Goal: Task Accomplishment & Management: Use online tool/utility

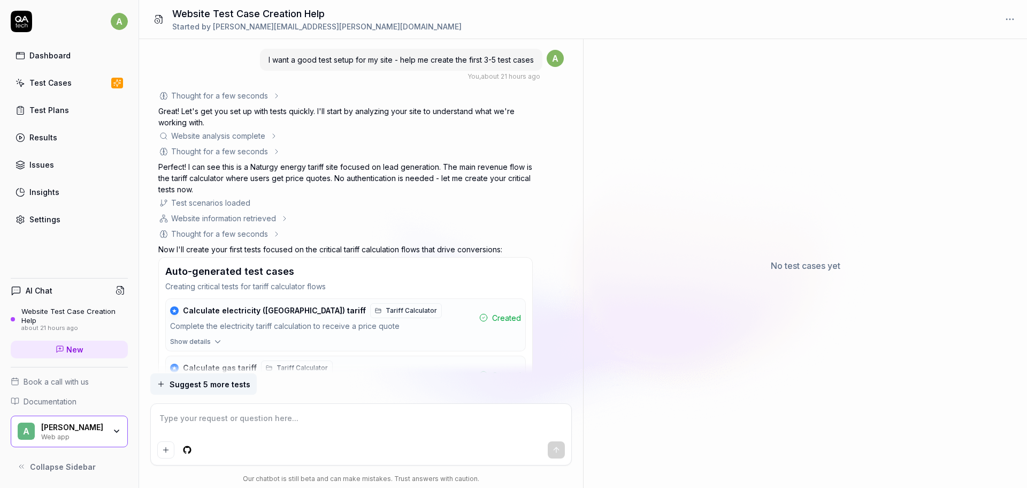
scroll to position [537, 0]
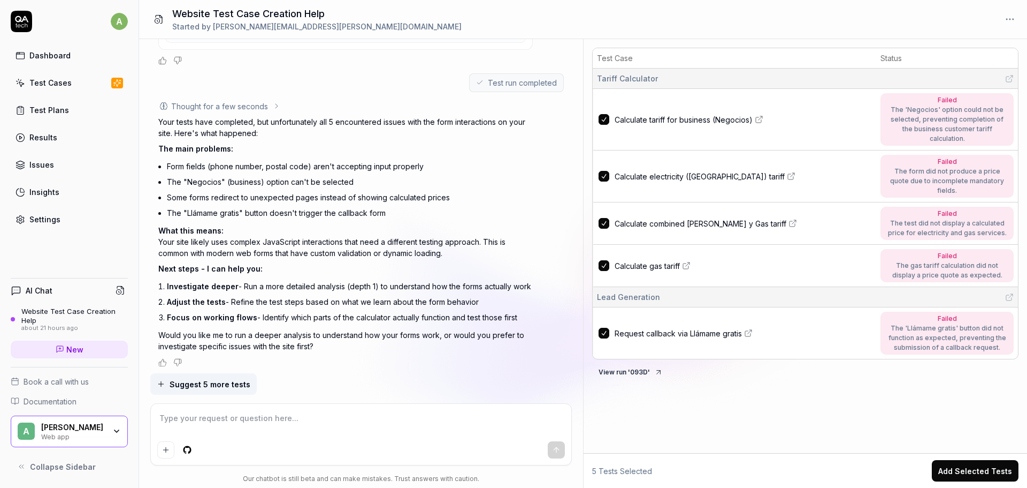
click at [42, 57] on div "Dashboard" at bounding box center [49, 55] width 41 height 11
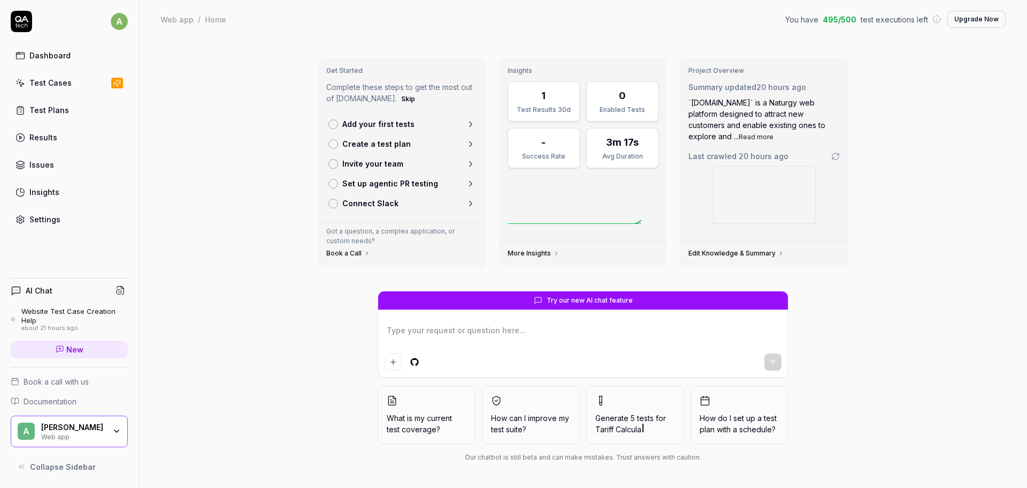
type textarea "*"
click at [547, 334] on textarea at bounding box center [583, 335] width 397 height 27
click at [62, 115] on div "Test Plans" at bounding box center [49, 109] width 40 height 11
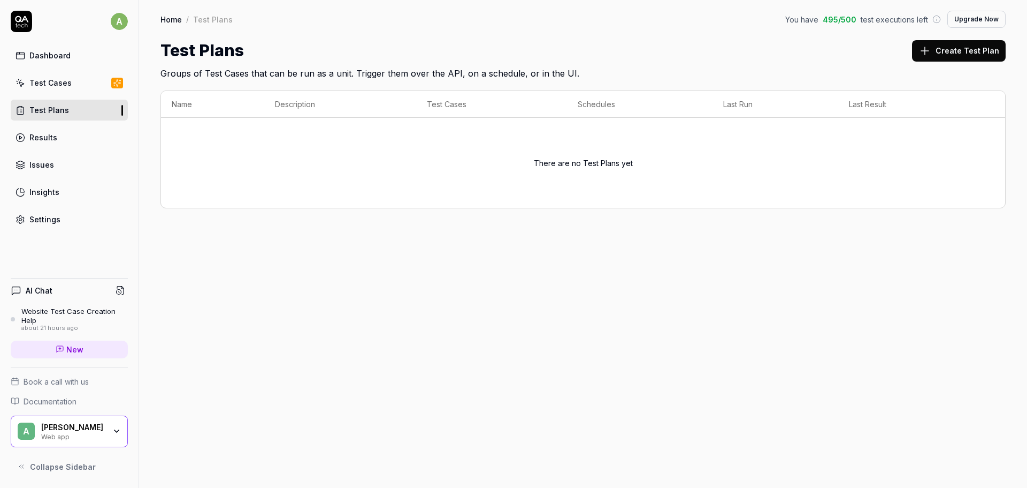
click at [940, 51] on button "Create Test Plan" at bounding box center [959, 50] width 94 height 21
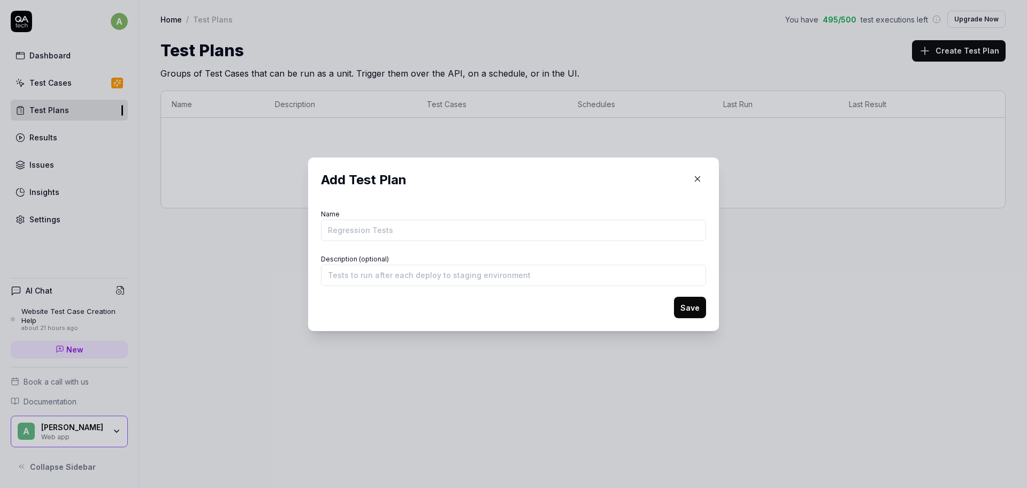
click at [410, 233] on input "Name" at bounding box center [513, 229] width 385 height 21
click at [468, 270] on input "Description (optional)" at bounding box center [513, 274] width 385 height 21
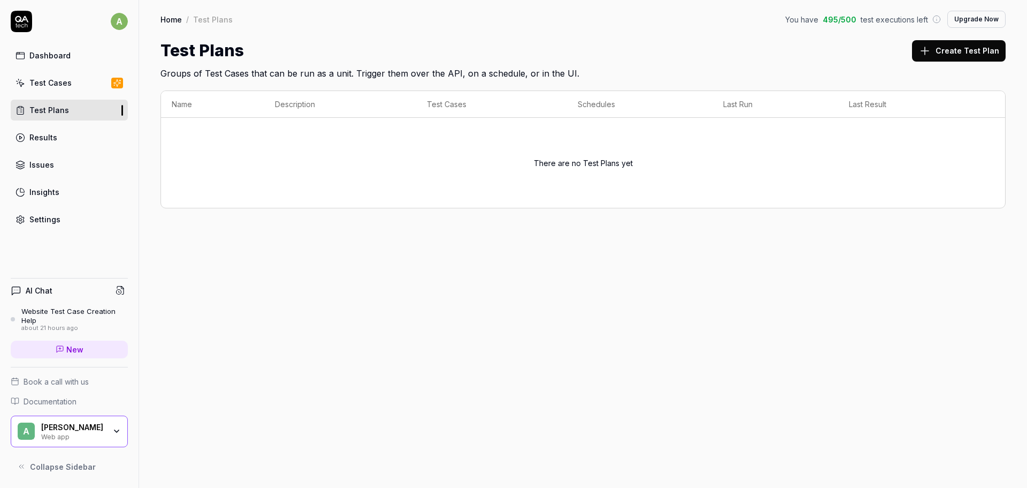
click at [58, 50] on div "Dashboard" at bounding box center [49, 55] width 41 height 11
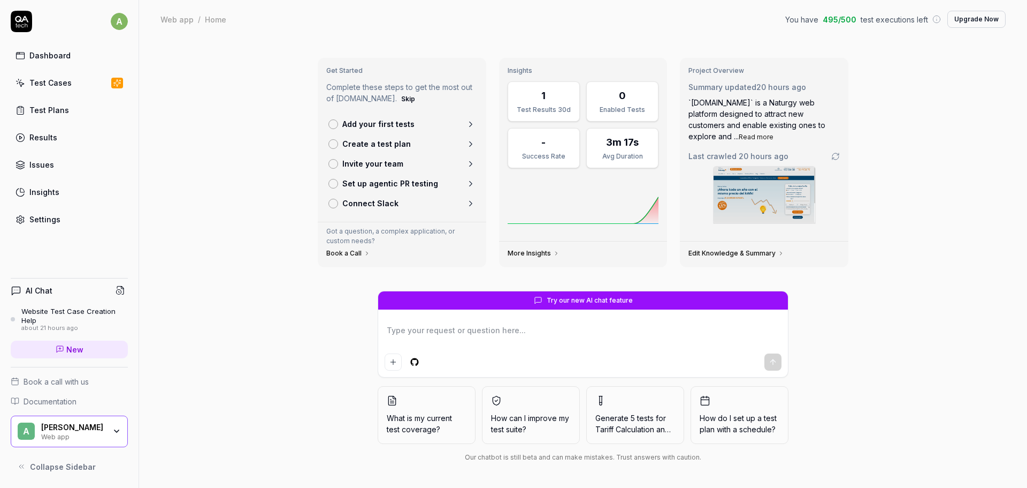
click at [749, 257] on link "Edit Knowledge & Summary" at bounding box center [737, 253] width 96 height 9
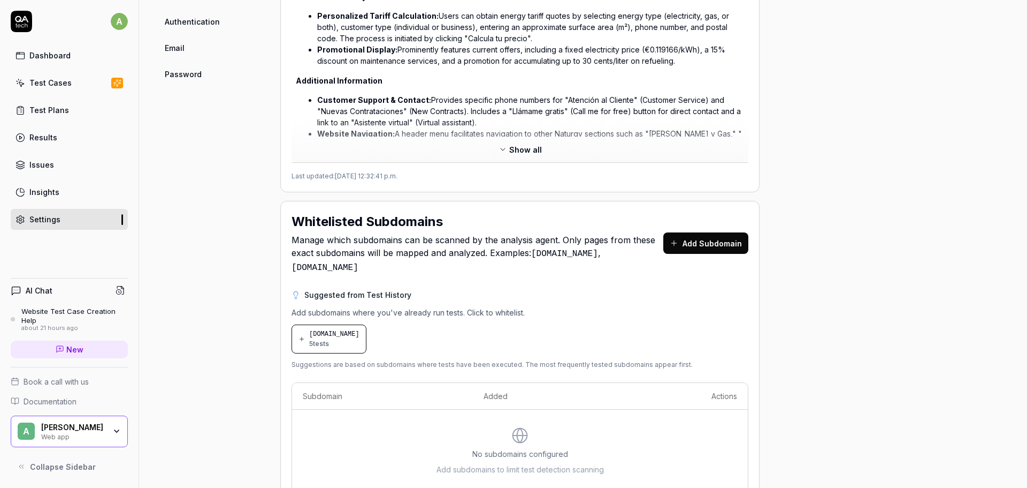
scroll to position [572, 0]
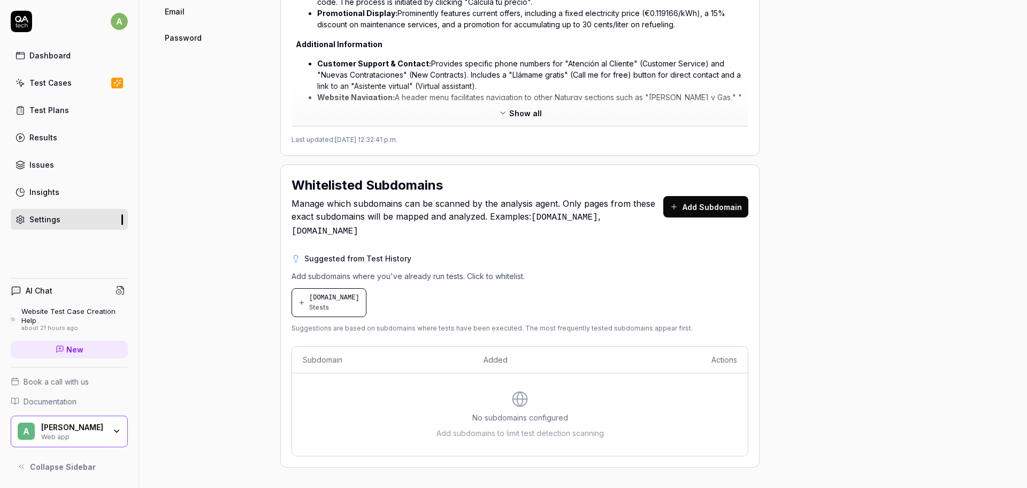
click at [335, 306] on div "[DOMAIN_NAME] 5 tests" at bounding box center [334, 302] width 50 height 19
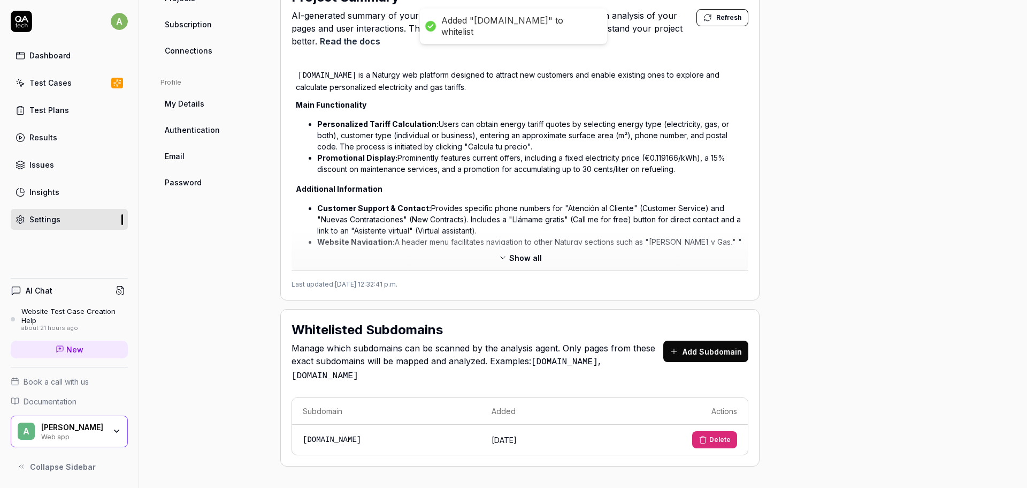
scroll to position [426, 0]
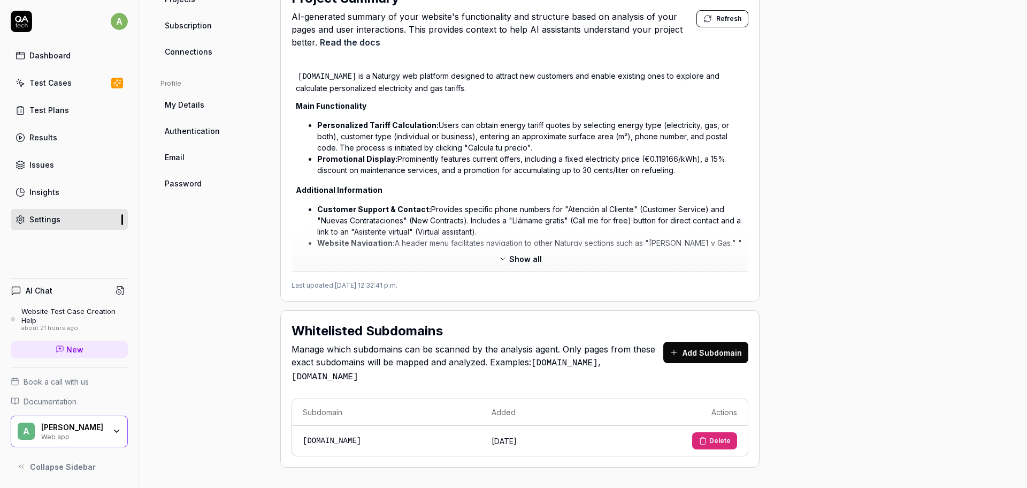
click at [714, 441] on button "Delete" at bounding box center [714, 440] width 45 height 17
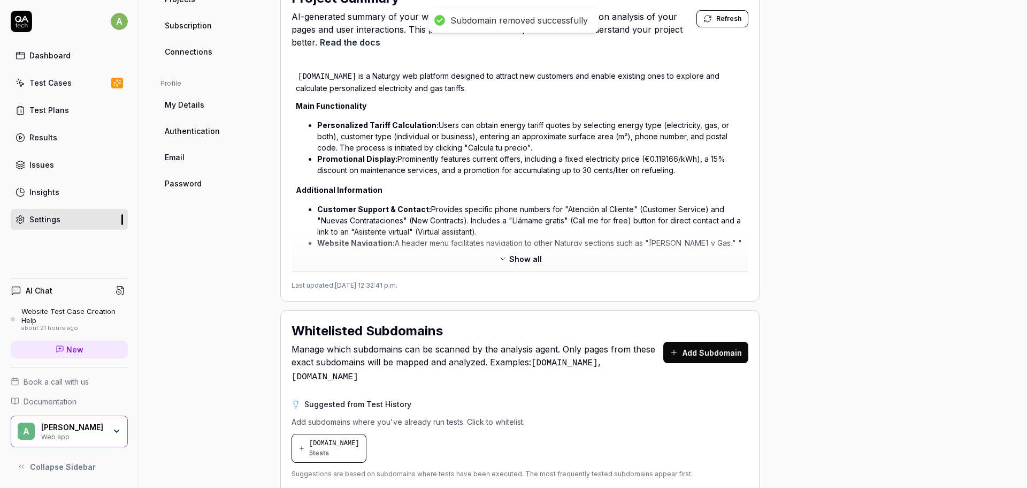
scroll to position [572, 0]
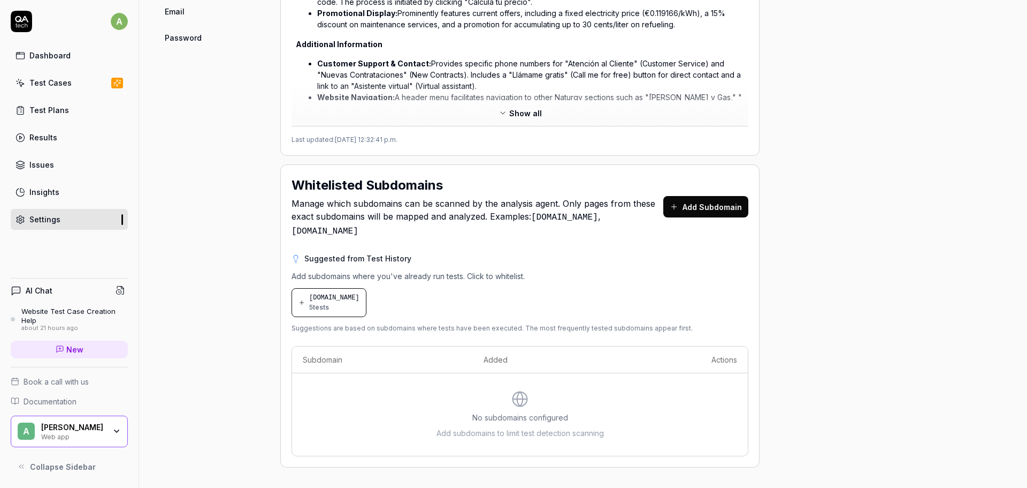
click at [64, 74] on link "Test Cases" at bounding box center [69, 82] width 117 height 21
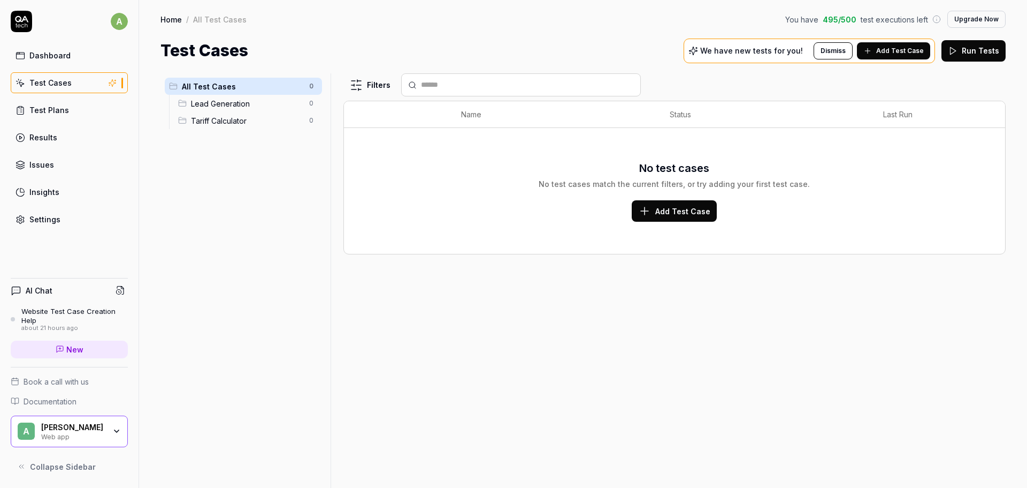
click at [691, 213] on span "Add Test Case" at bounding box center [683, 210] width 55 height 11
click at [36, 52] on div "Dashboard" at bounding box center [49, 55] width 41 height 11
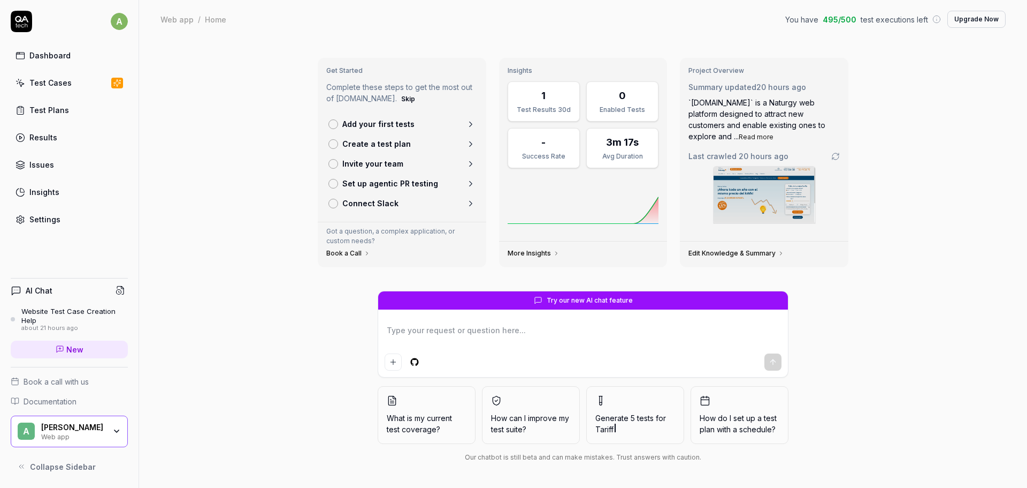
click at [60, 120] on link "Test Plans" at bounding box center [69, 110] width 117 height 21
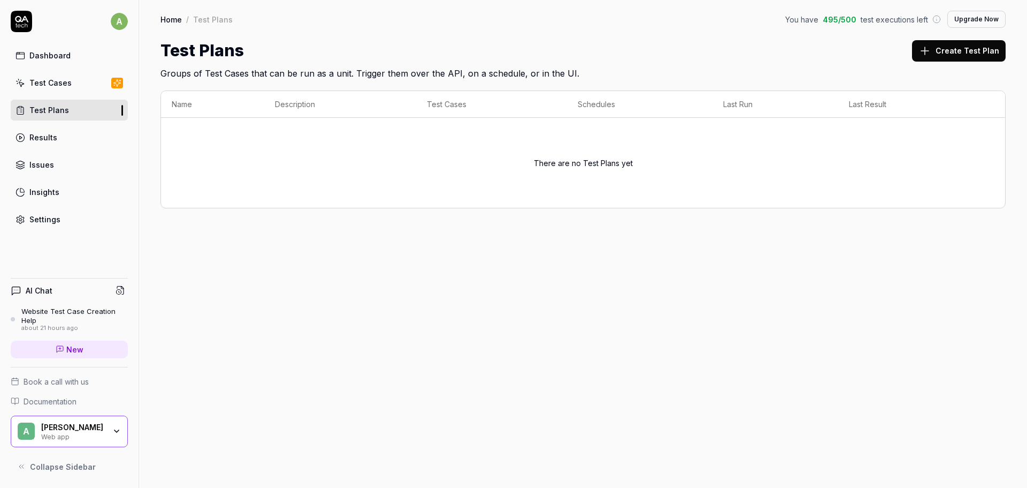
click at [915, 43] on div "Test Plans Create Test Plan" at bounding box center [584, 51] width 846 height 24
click at [942, 49] on button "Create Test Plan" at bounding box center [959, 50] width 94 height 21
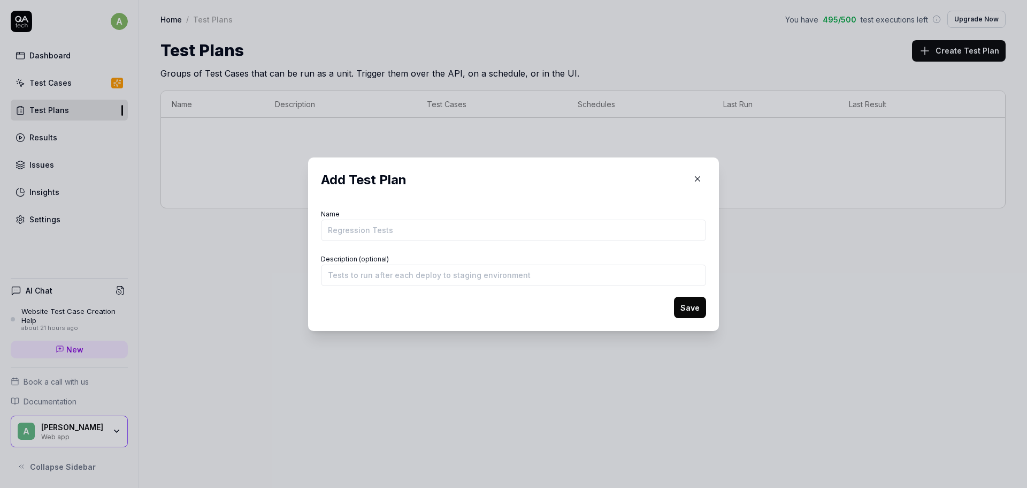
click at [455, 223] on input "Name" at bounding box center [513, 229] width 385 height 21
type input "sanitas"
click at [678, 307] on button "Save" at bounding box center [690, 306] width 32 height 21
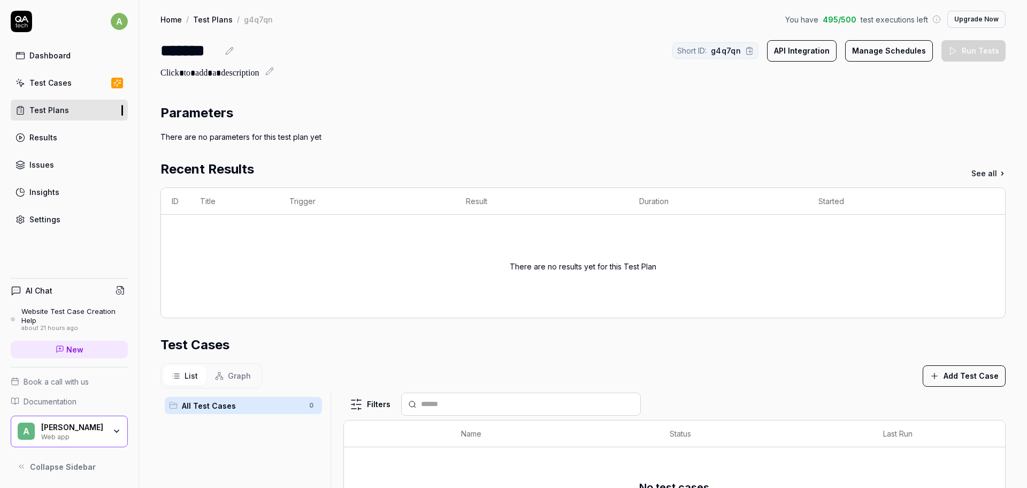
click at [43, 140] on div "Results" at bounding box center [43, 137] width 28 height 11
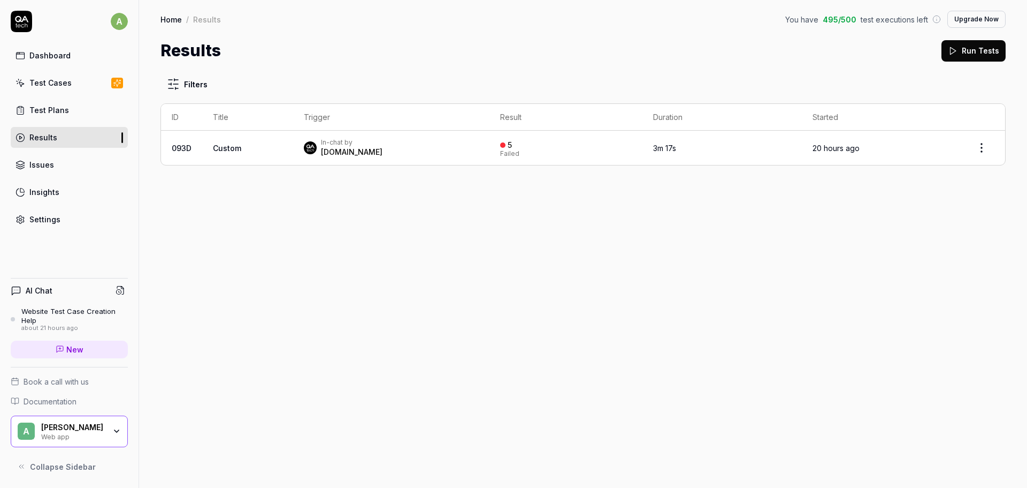
click at [987, 144] on html "a Dashboard Test Cases Test Plans Results Issues Insights Settings AI Chat Webs…" at bounding box center [513, 244] width 1027 height 488
click at [616, 200] on html "a Dashboard Test Cases Test Plans Results Issues Insights Settings AI Chat Webs…" at bounding box center [513, 244] width 1027 height 488
click at [264, 146] on td "Custom" at bounding box center [247, 148] width 91 height 34
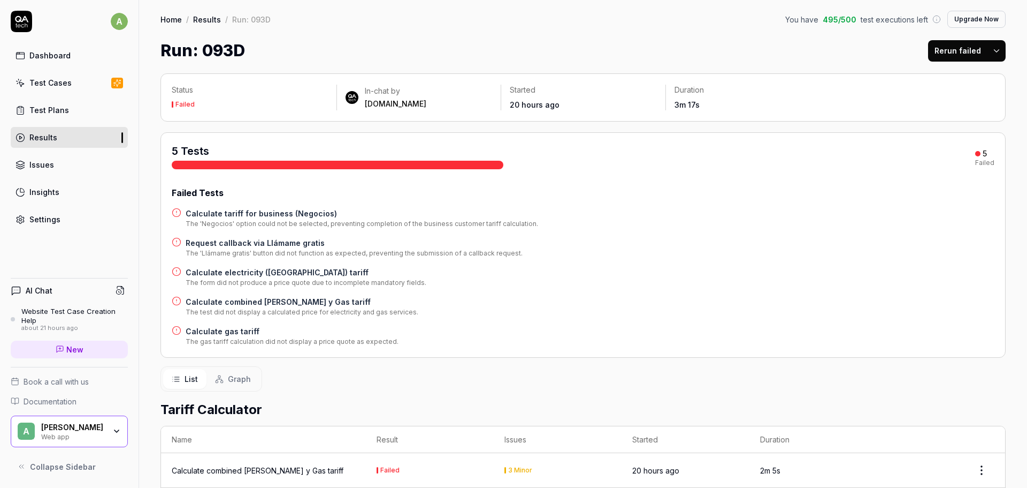
click at [39, 51] on div "Dashboard" at bounding box center [49, 55] width 41 height 11
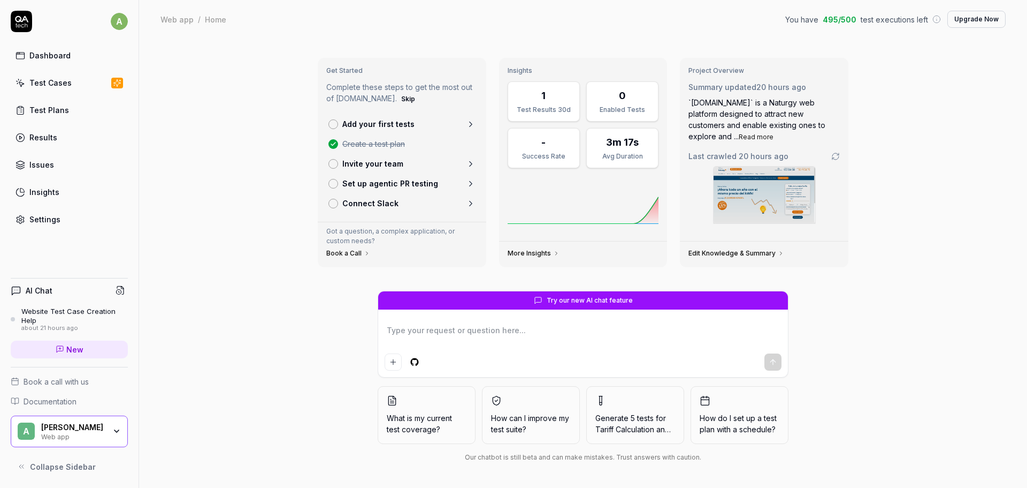
click at [392, 126] on p "Add your first tests" at bounding box center [378, 123] width 72 height 11
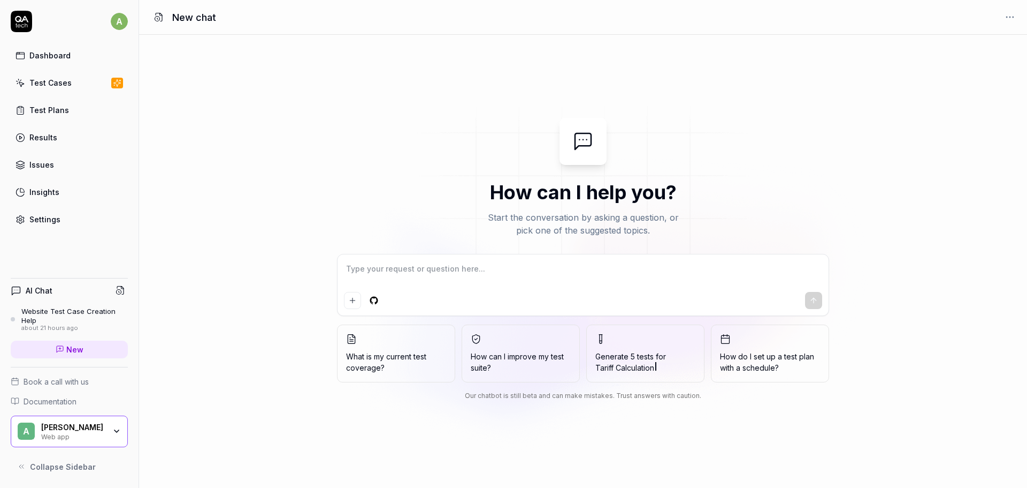
click at [613, 276] on textarea at bounding box center [583, 274] width 478 height 27
click at [350, 297] on icon "Add attachment" at bounding box center [352, 300] width 9 height 9
click at [535, 292] on div at bounding box center [583, 300] width 478 height 17
click at [28, 54] on link "Dashboard" at bounding box center [69, 55] width 117 height 21
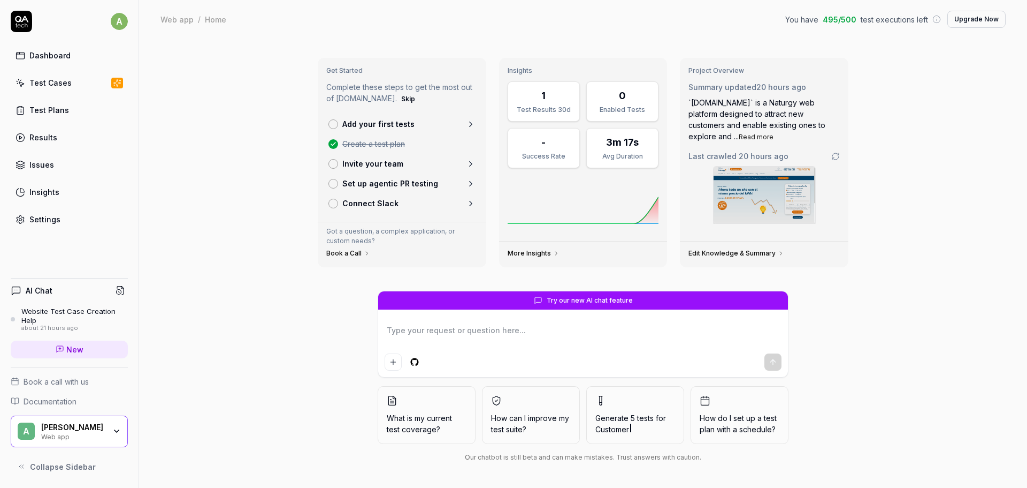
click at [128, 23] on div "a Dashboard Test Cases Test Plans Results Issues Insights Settings" at bounding box center [69, 120] width 139 height 219
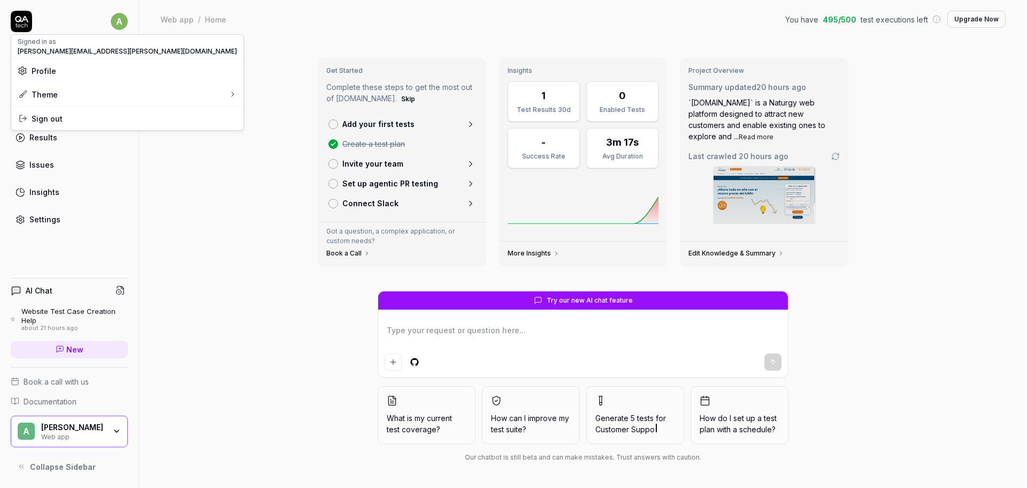
click at [123, 21] on html "a Dashboard Test Cases Test Plans Results Issues Insights Settings AI Chat Webs…" at bounding box center [513, 244] width 1027 height 488
click at [243, 115] on html "a Dashboard Test Cases Test Plans Results Issues Insights Settings AI Chat Webs…" at bounding box center [513, 244] width 1027 height 488
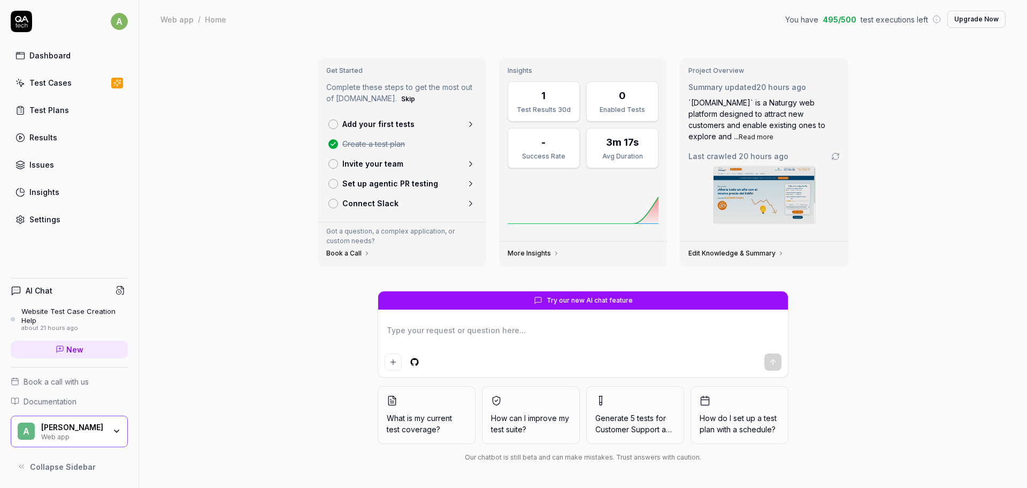
click at [84, 55] on link "Dashboard" at bounding box center [69, 55] width 117 height 21
click at [522, 329] on textarea at bounding box center [583, 335] width 397 height 27
click at [70, 83] on link "Test Cases" at bounding box center [69, 82] width 117 height 21
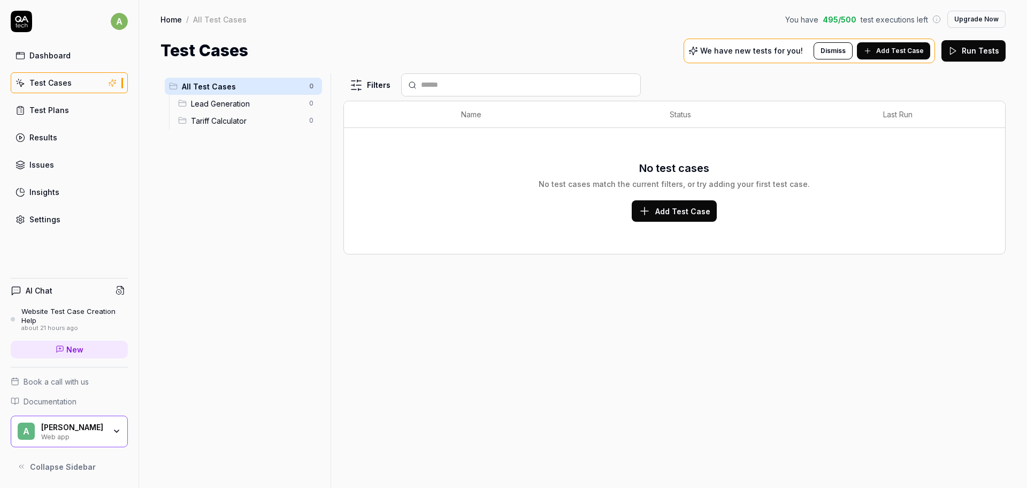
click at [40, 120] on div "Dashboard Test Cases Test Plans Results Issues Insights Settings" at bounding box center [69, 137] width 117 height 185
click at [41, 115] on div "Test Plans" at bounding box center [49, 109] width 40 height 11
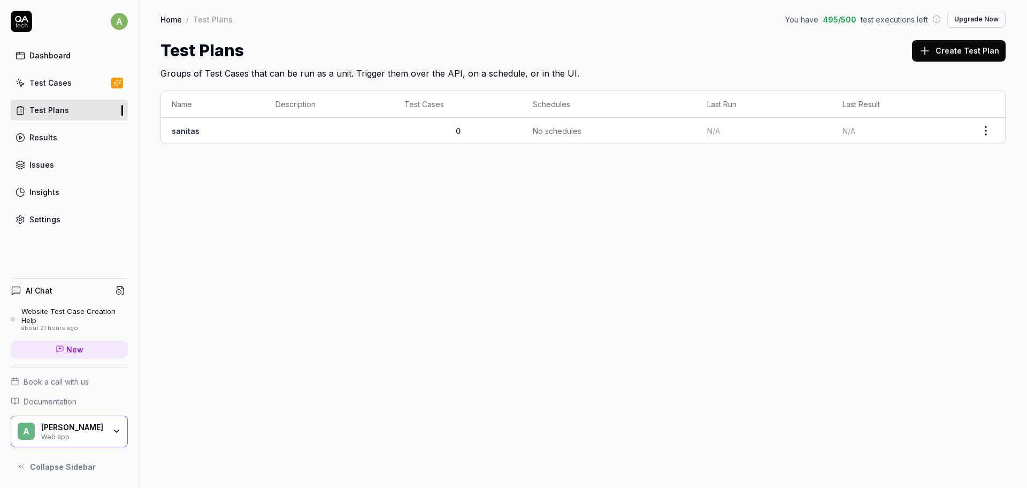
click at [586, 132] on icon at bounding box center [590, 130] width 9 height 9
click at [50, 170] on div "Issues" at bounding box center [41, 164] width 25 height 11
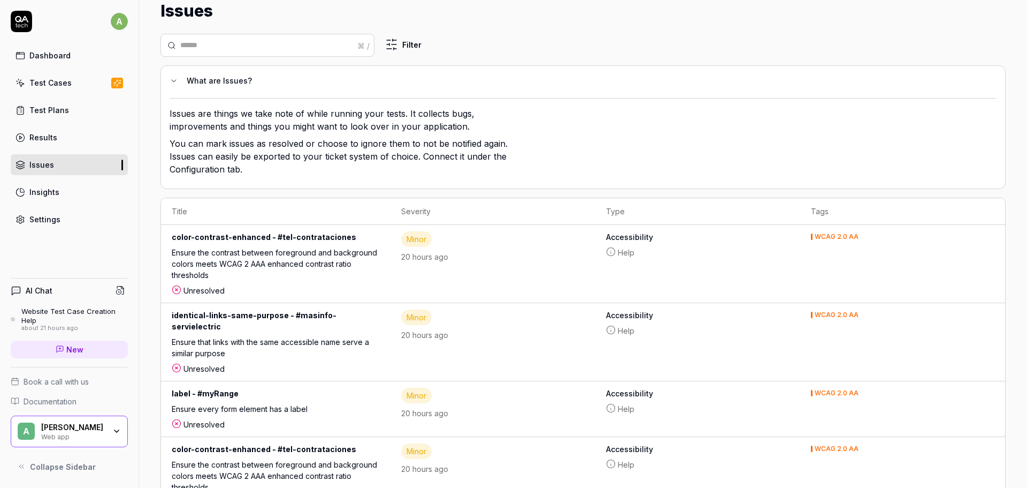
scroll to position [88, 0]
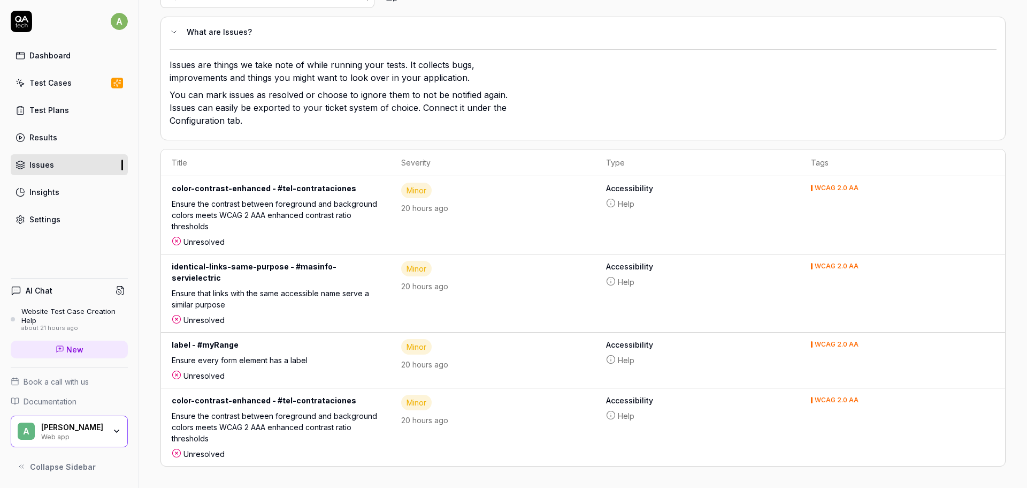
click at [60, 54] on div "Dashboard" at bounding box center [49, 55] width 41 height 11
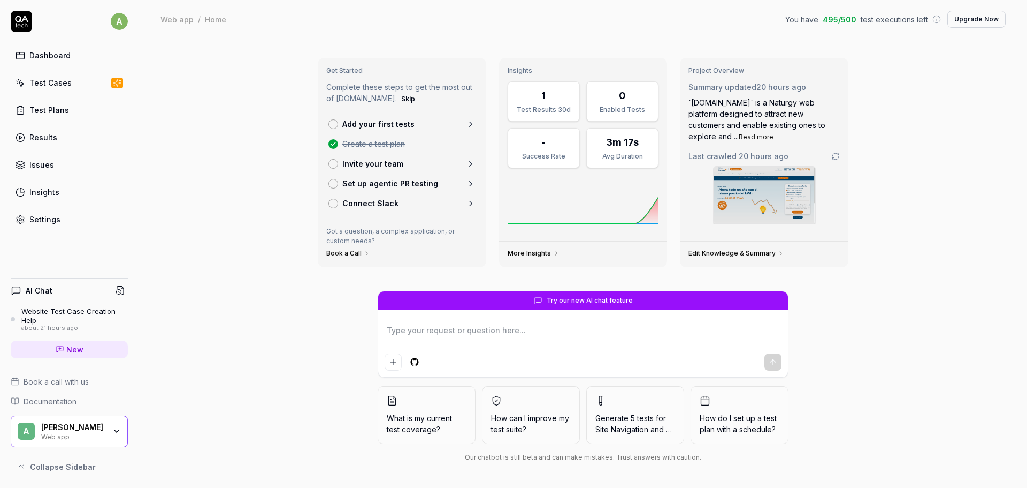
click at [29, 54] on link "Dashboard" at bounding box center [69, 55] width 117 height 21
click at [172, 21] on div "Web app" at bounding box center [177, 19] width 33 height 11
click at [77, 87] on link "Test Cases" at bounding box center [69, 82] width 117 height 21
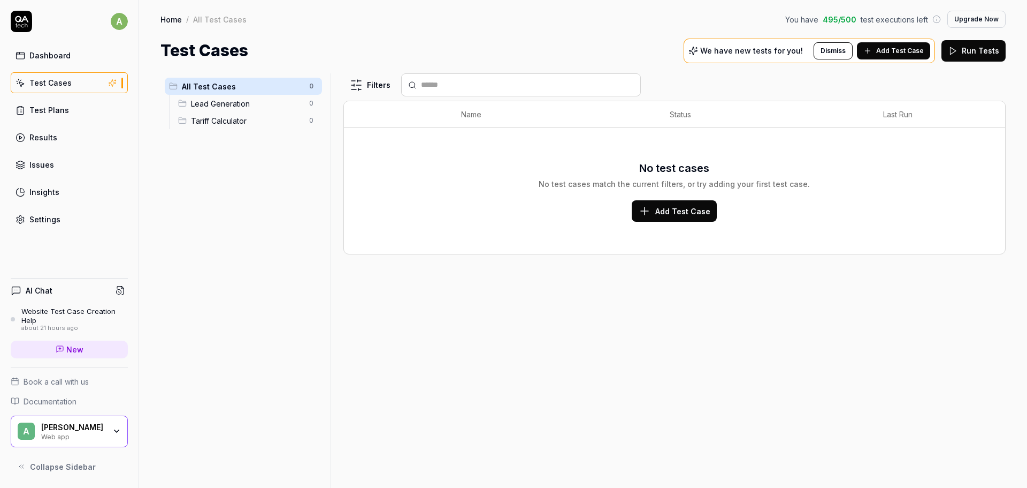
click at [70, 109] on link "Test Plans" at bounding box center [69, 110] width 117 height 21
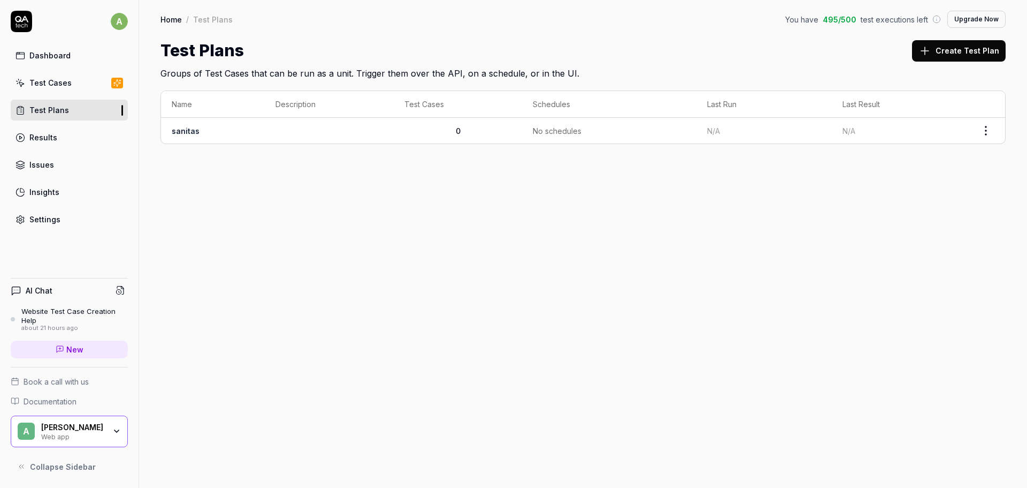
click at [70, 139] on link "Results" at bounding box center [69, 137] width 117 height 21
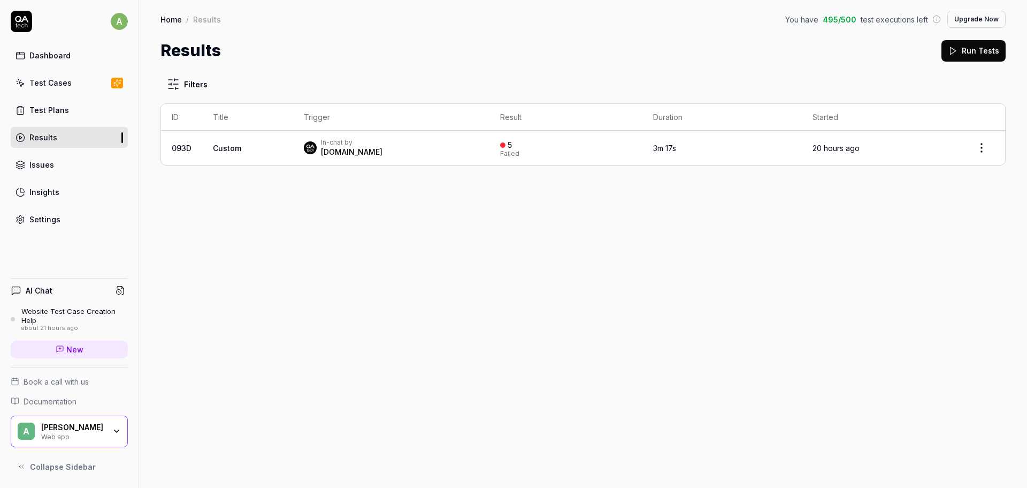
click at [70, 112] on link "Test Plans" at bounding box center [69, 110] width 117 height 21
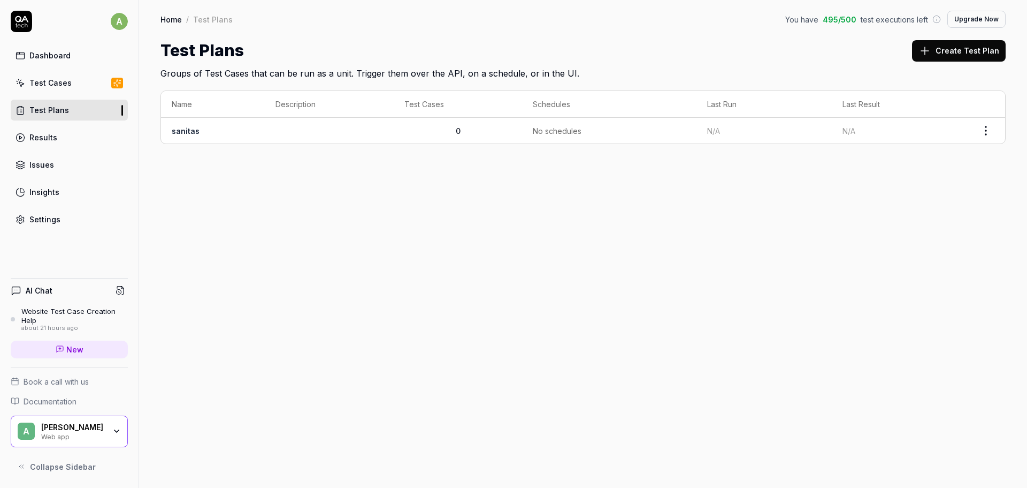
drag, startPoint x: 217, startPoint y: 133, endPoint x: 193, endPoint y: 132, distance: 24.6
click at [217, 133] on td "sanitas" at bounding box center [213, 131] width 104 height 26
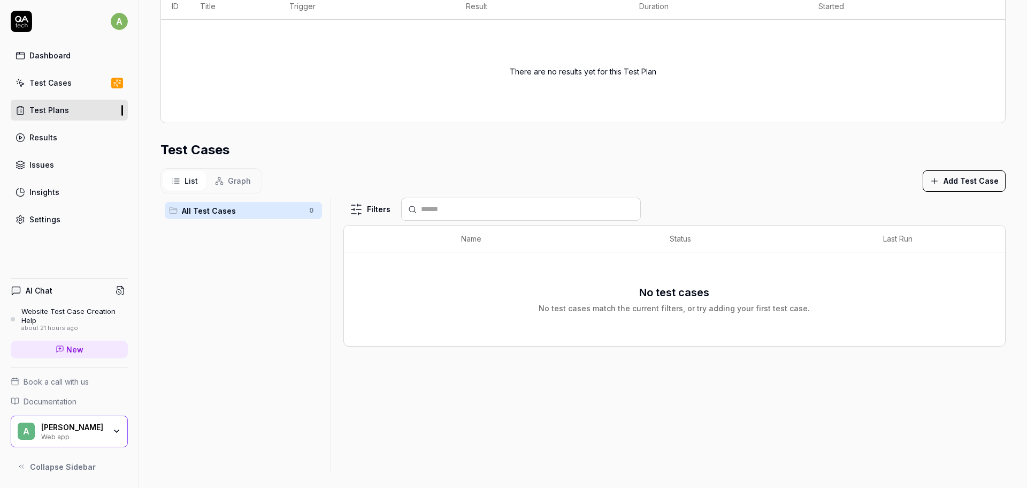
scroll to position [200, 0]
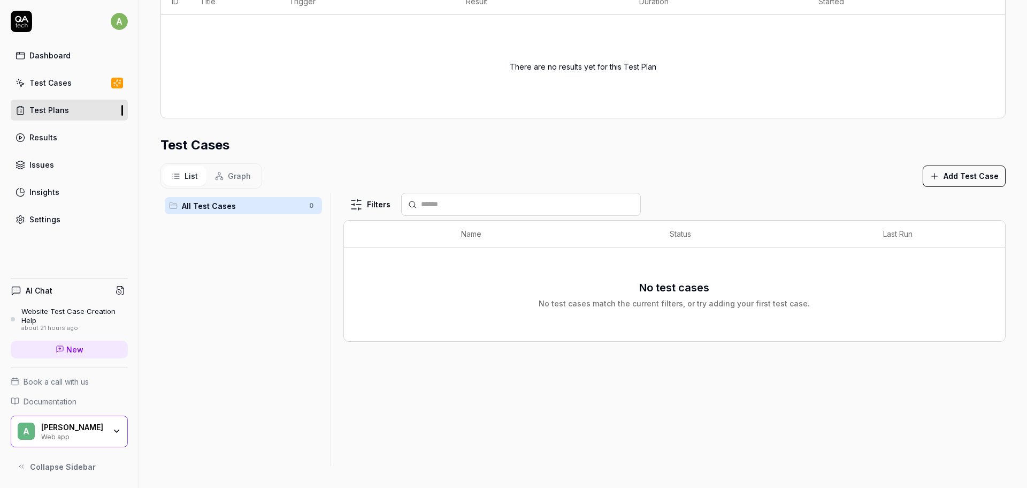
click at [54, 82] on div "Test Cases" at bounding box center [50, 82] width 42 height 11
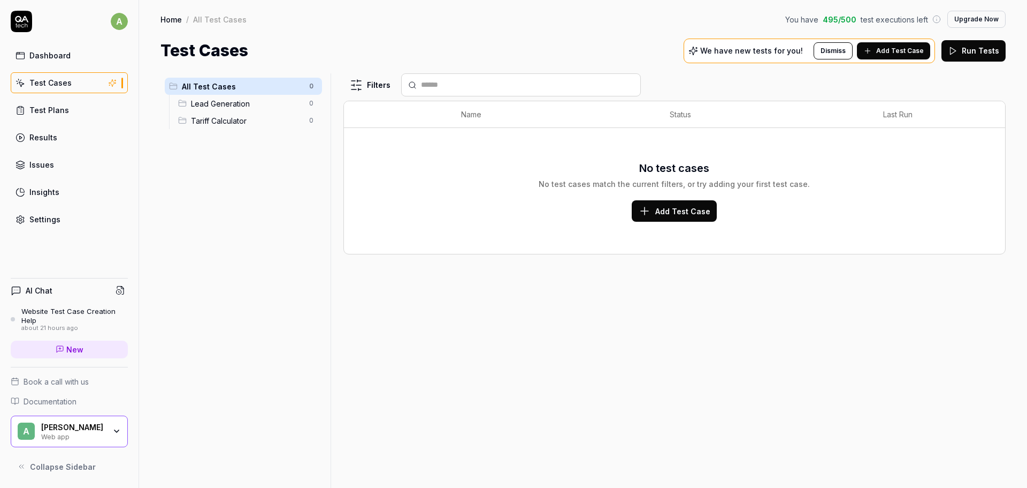
click at [42, 58] on div "Dashboard" at bounding box center [49, 55] width 41 height 11
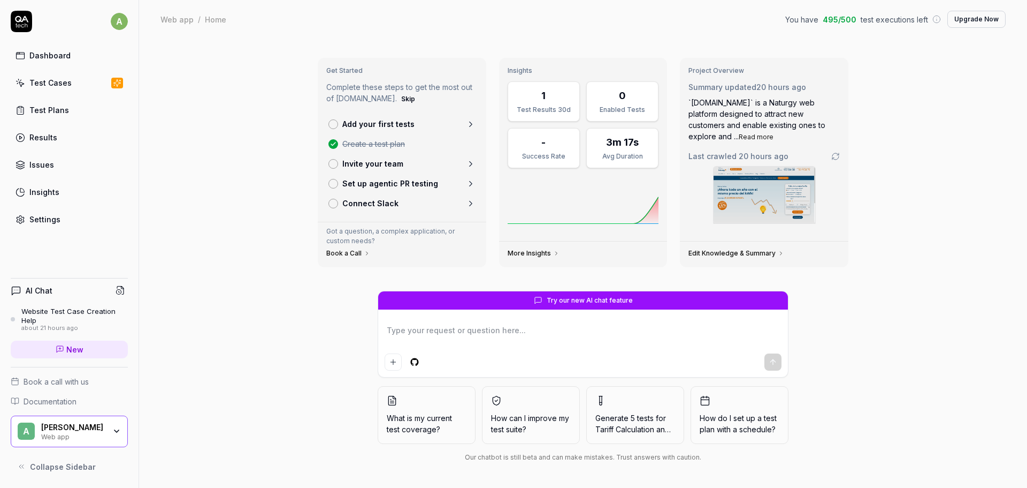
click at [535, 250] on link "More Insights" at bounding box center [534, 253] width 52 height 9
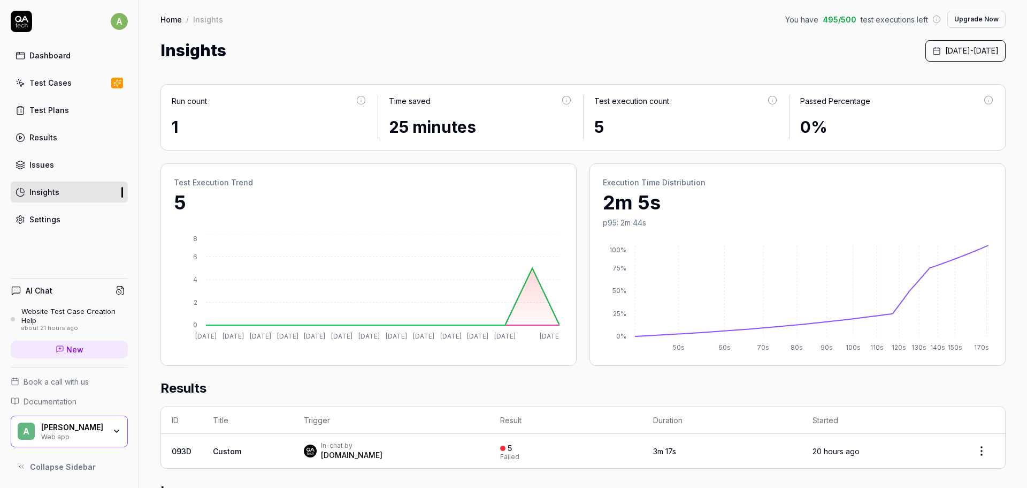
click at [49, 55] on div "Dashboard" at bounding box center [49, 55] width 41 height 11
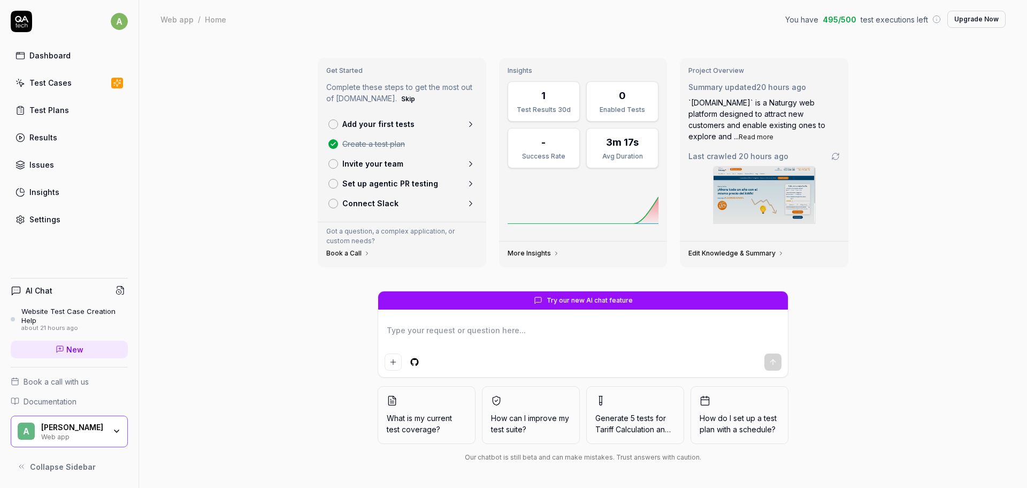
click at [67, 85] on div "Test Cases" at bounding box center [50, 82] width 42 height 11
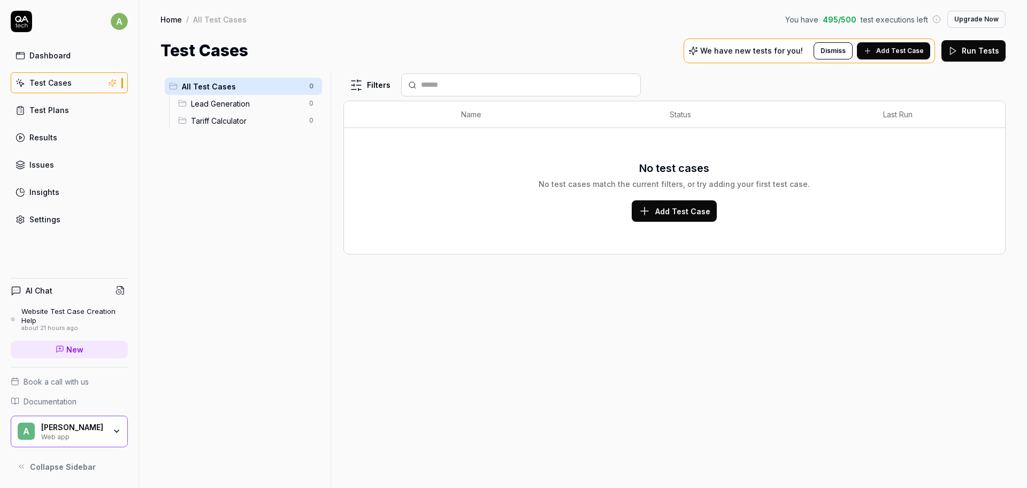
click at [709, 223] on div "No test cases No test cases match the current filters, or try adding your first…" at bounding box center [675, 190] width 640 height 113
click at [692, 210] on span "Add Test Case" at bounding box center [683, 210] width 55 height 11
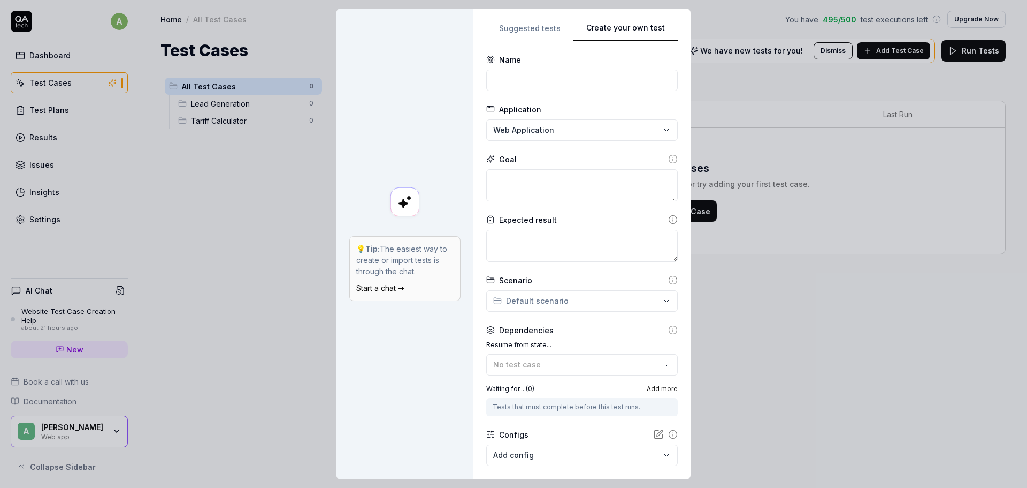
click at [524, 21] on div "**********" at bounding box center [513, 244] width 1027 height 488
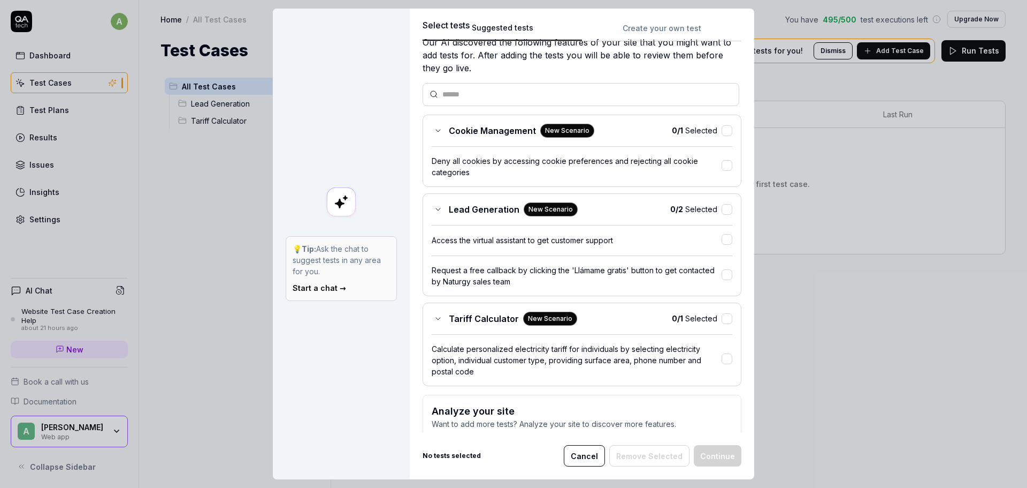
scroll to position [54, 0]
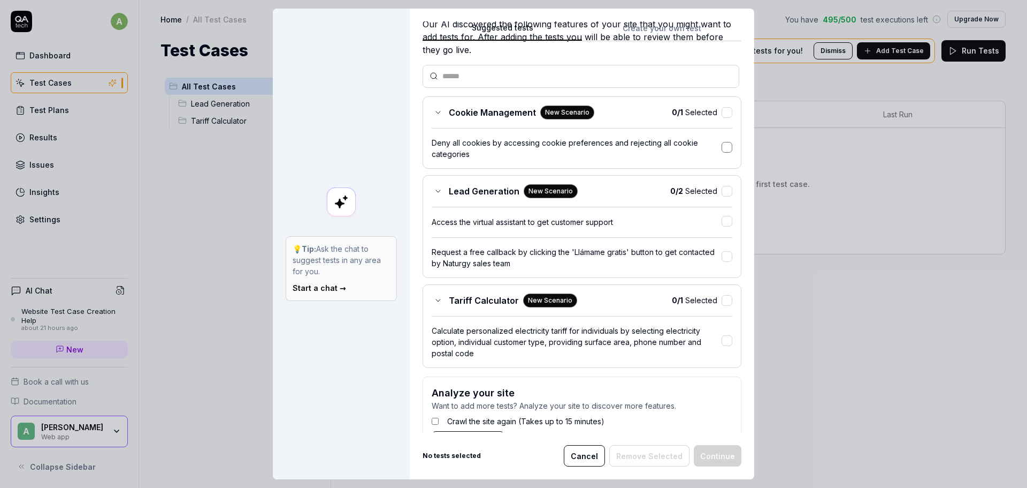
click at [722, 143] on button "button" at bounding box center [727, 147] width 11 height 11
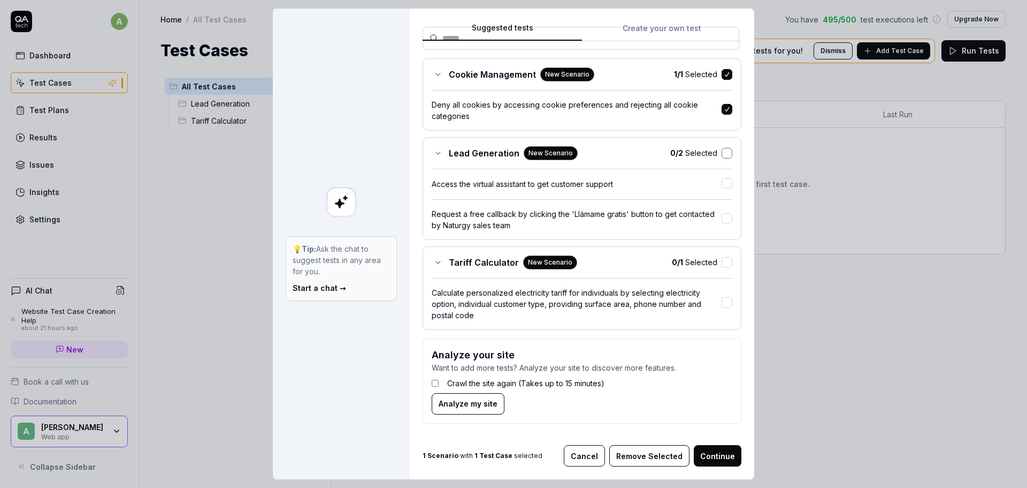
click at [722, 154] on button "button" at bounding box center [727, 153] width 11 height 11
click at [722, 266] on button "button" at bounding box center [727, 262] width 11 height 11
click at [722, 187] on button "button" at bounding box center [727, 183] width 11 height 11
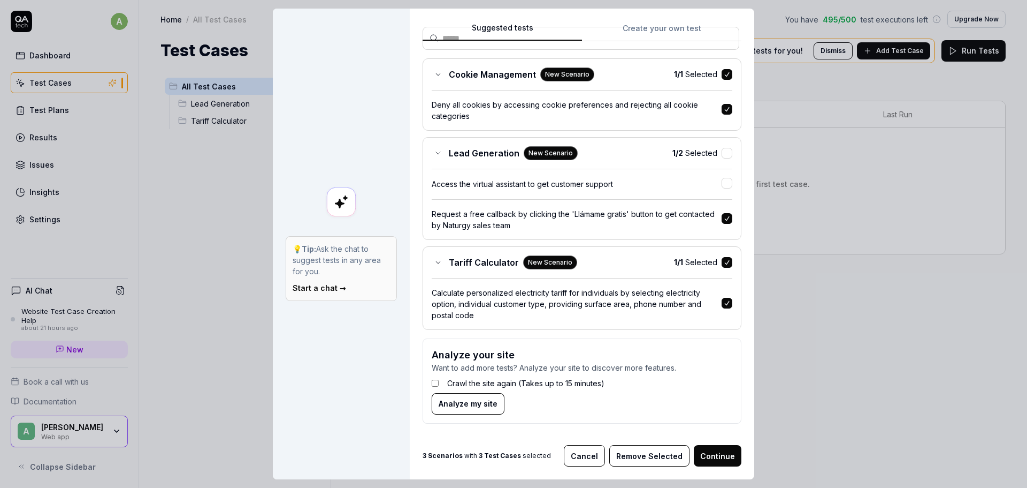
click at [727, 460] on button "Continue" at bounding box center [718, 455] width 48 height 21
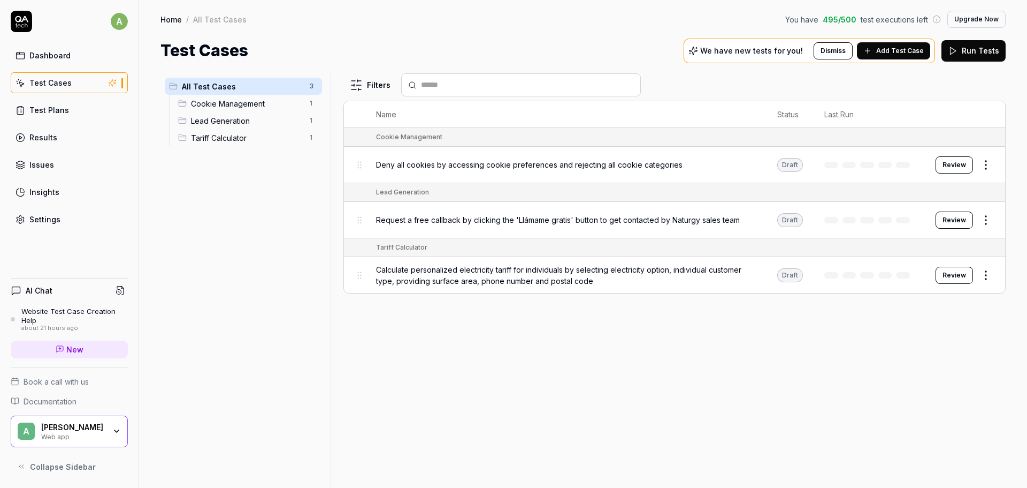
click at [966, 166] on button "Review" at bounding box center [954, 164] width 37 height 17
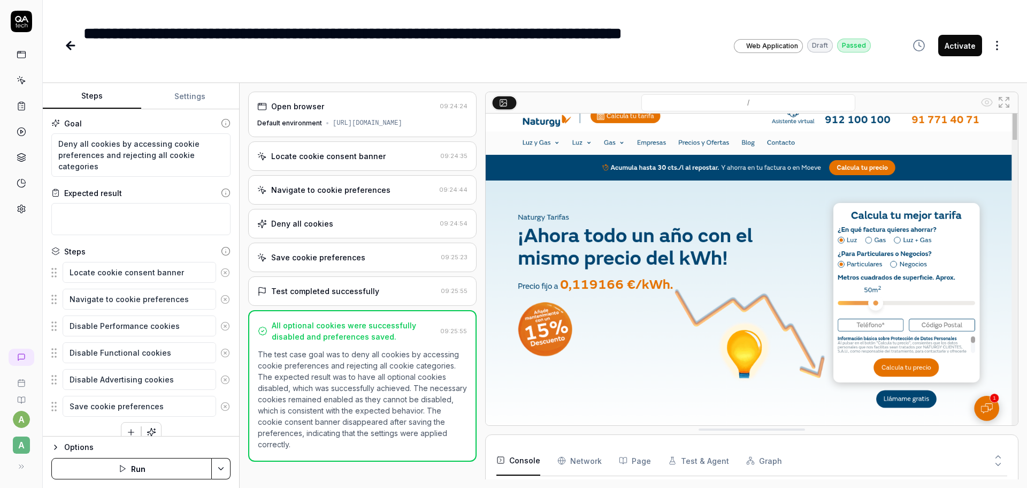
scroll to position [16, 0]
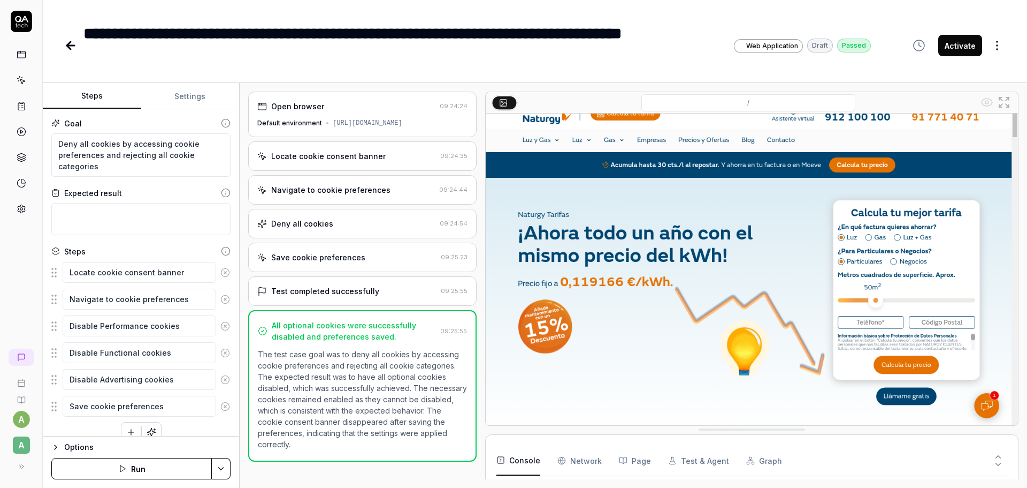
click at [367, 123] on div "[URL][DOMAIN_NAME]" at bounding box center [368, 123] width 70 height 10
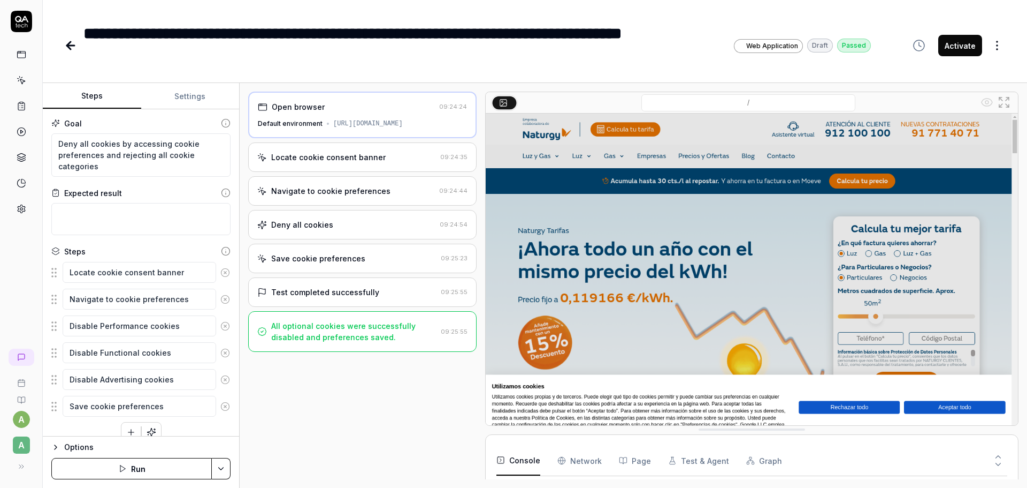
click at [377, 157] on div "Locate cookie consent banner" at bounding box center [328, 156] width 115 height 11
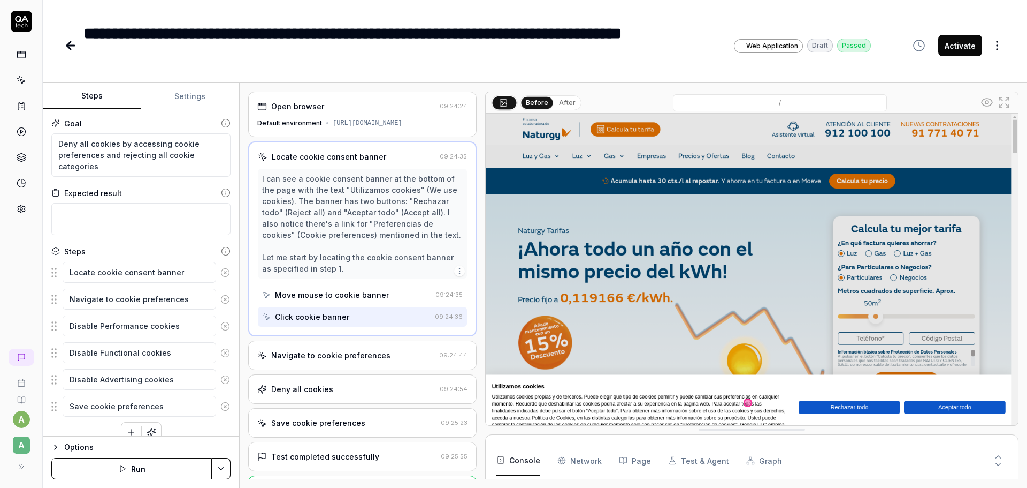
click at [386, 353] on div "Navigate to cookie preferences" at bounding box center [346, 354] width 178 height 11
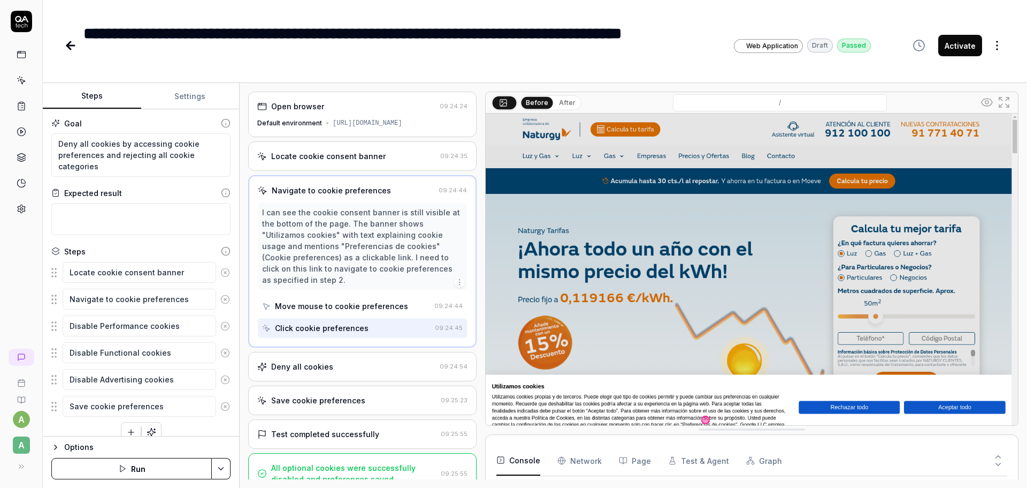
click at [405, 394] on div "Save cookie preferences" at bounding box center [346, 399] width 179 height 11
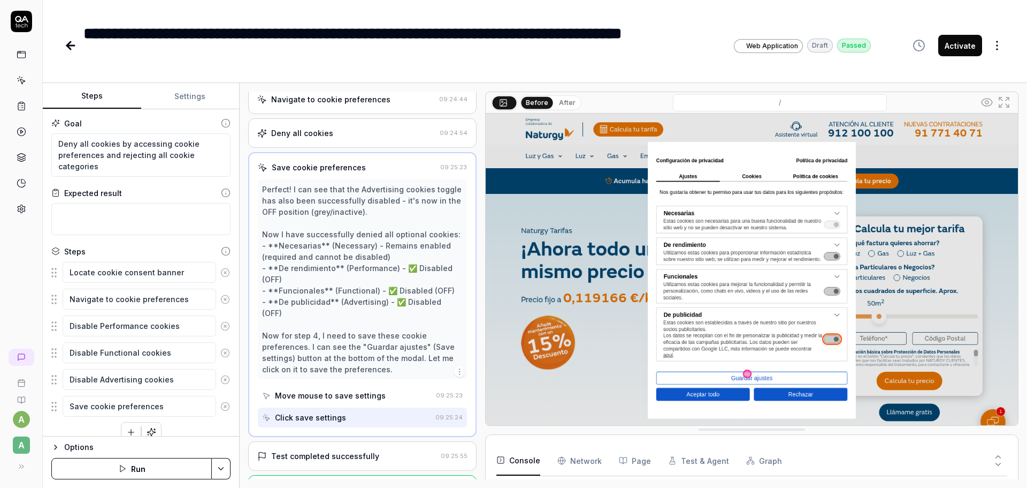
scroll to position [127, 0]
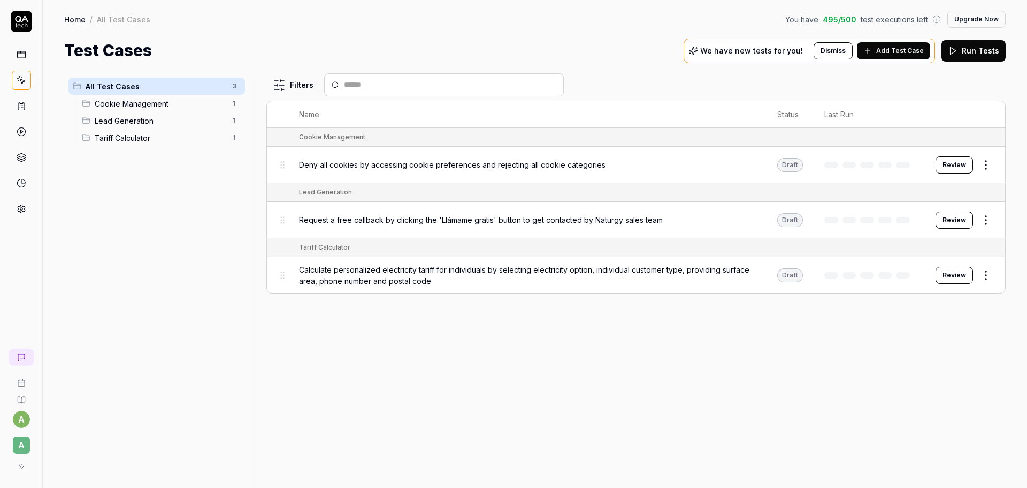
click at [376, 224] on span "Request a free callback by clicking the 'Llámame gratis' button to get contacte…" at bounding box center [481, 219] width 364 height 11
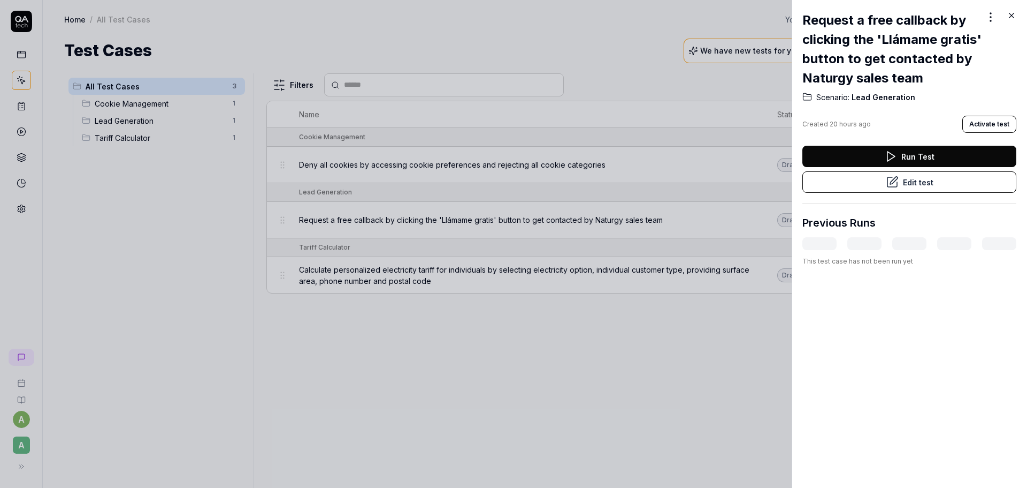
click at [1008, 15] on icon at bounding box center [1012, 16] width 10 height 10
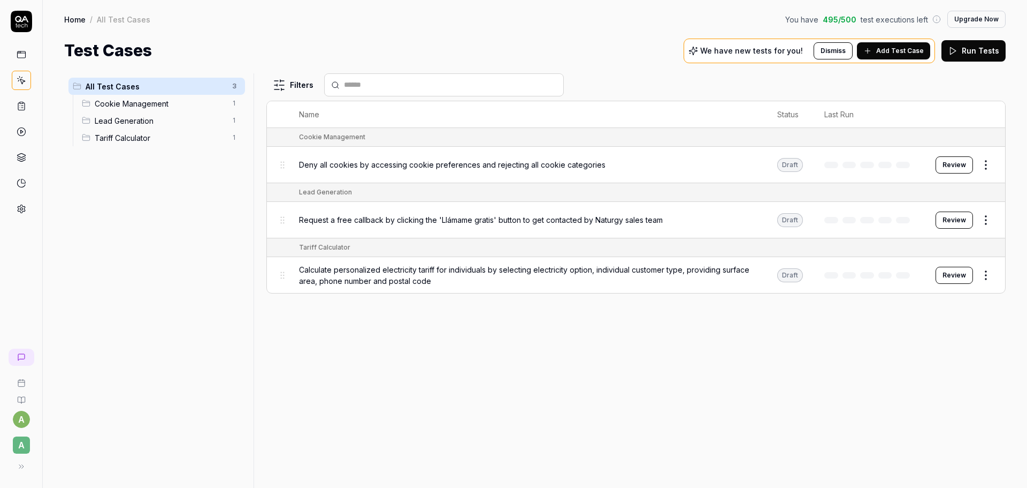
click at [950, 217] on button "Review" at bounding box center [954, 219] width 37 height 17
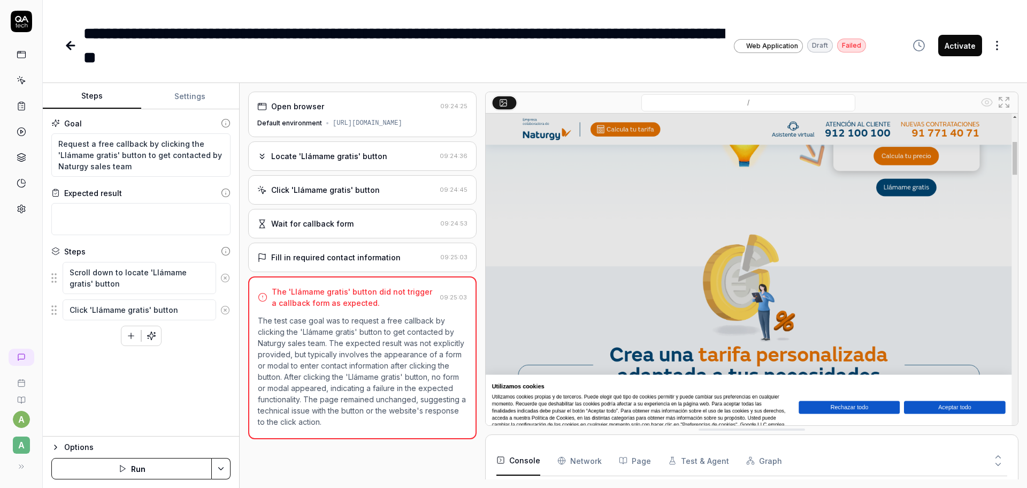
click at [395, 159] on div "Locate 'Llámame gratis' button" at bounding box center [346, 155] width 178 height 11
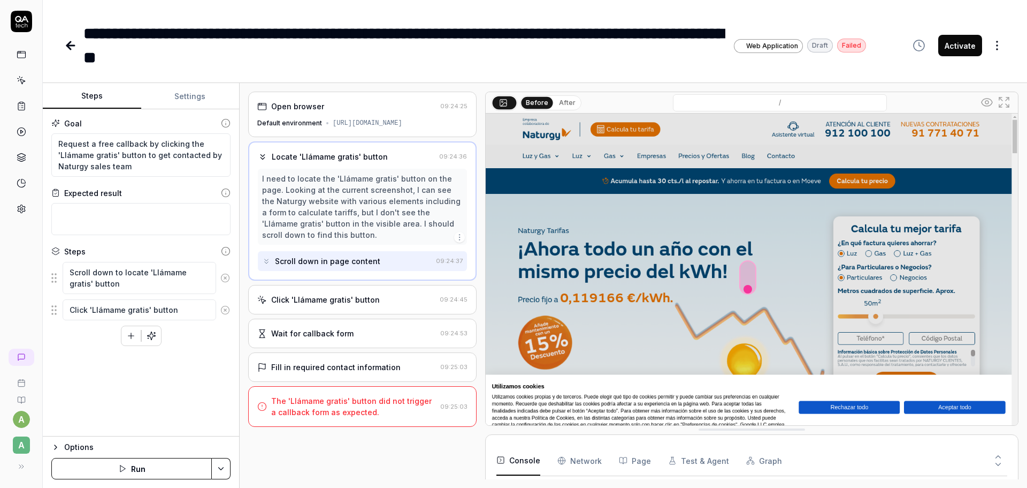
click at [390, 302] on div "Click 'Llámame gratis' button" at bounding box center [346, 299] width 178 height 11
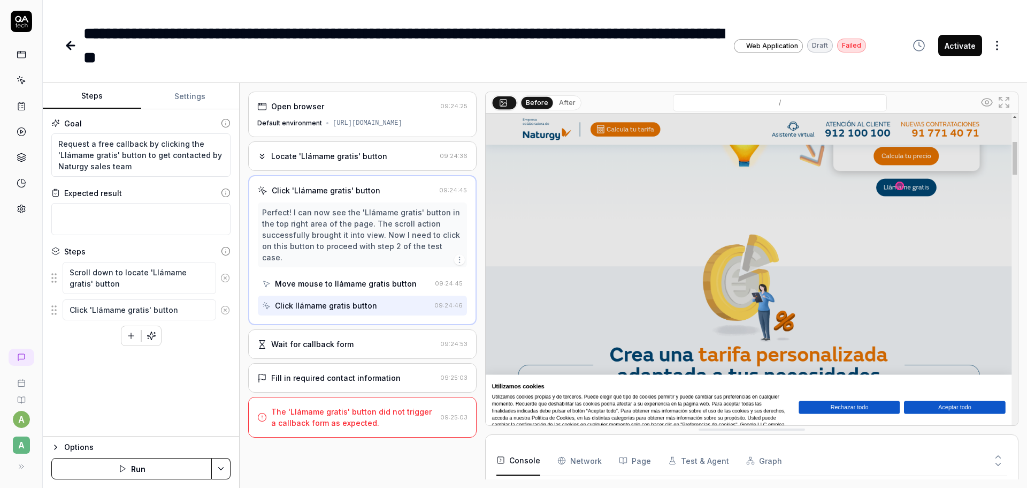
click at [399, 338] on div "Wait for callback form" at bounding box center [346, 343] width 179 height 11
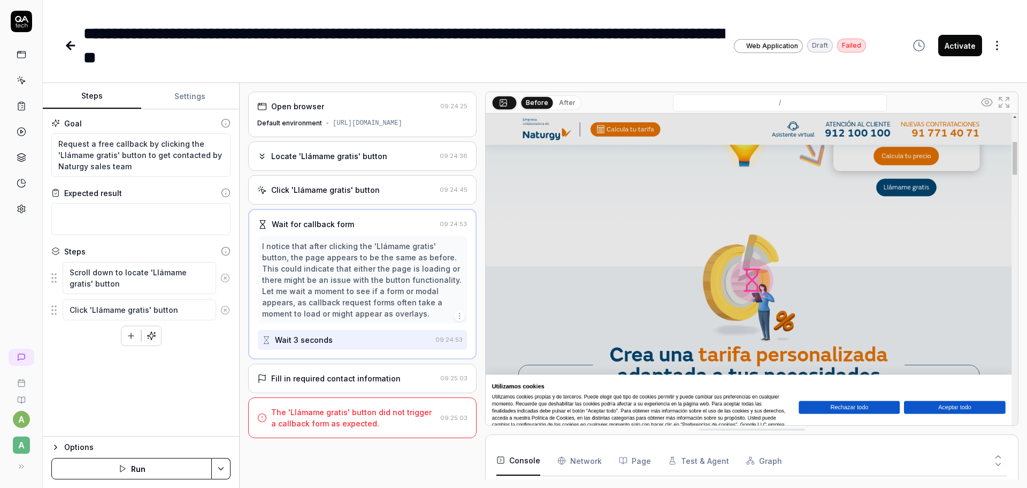
click at [411, 385] on div "Fill in required contact information 09:25:03" at bounding box center [362, 377] width 229 height 29
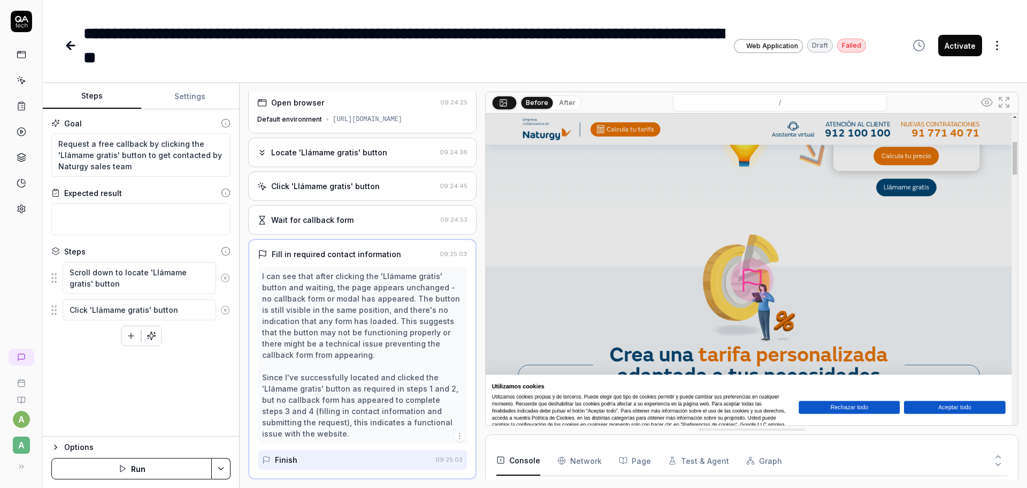
scroll to position [49, 0]
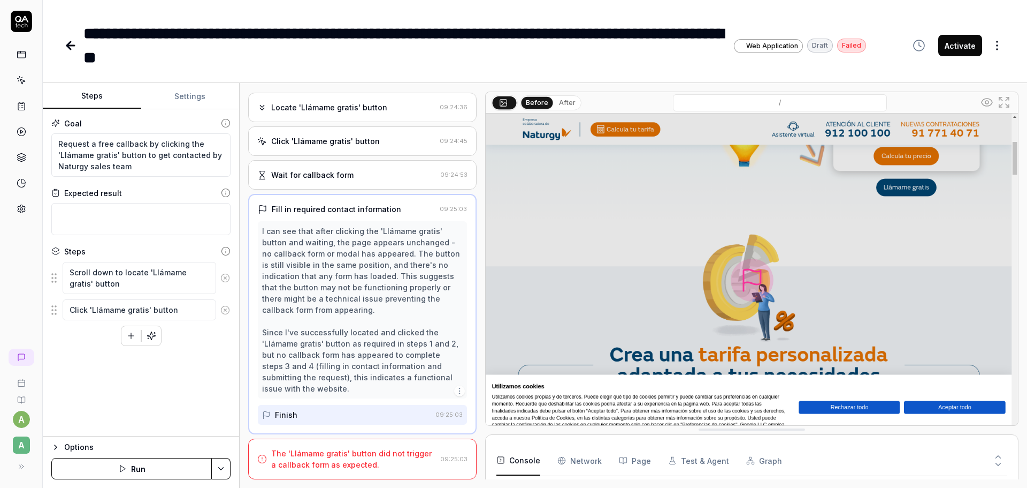
click at [378, 453] on div "The 'Llámame gratis' button did not trigger a callback form as expected." at bounding box center [353, 458] width 165 height 22
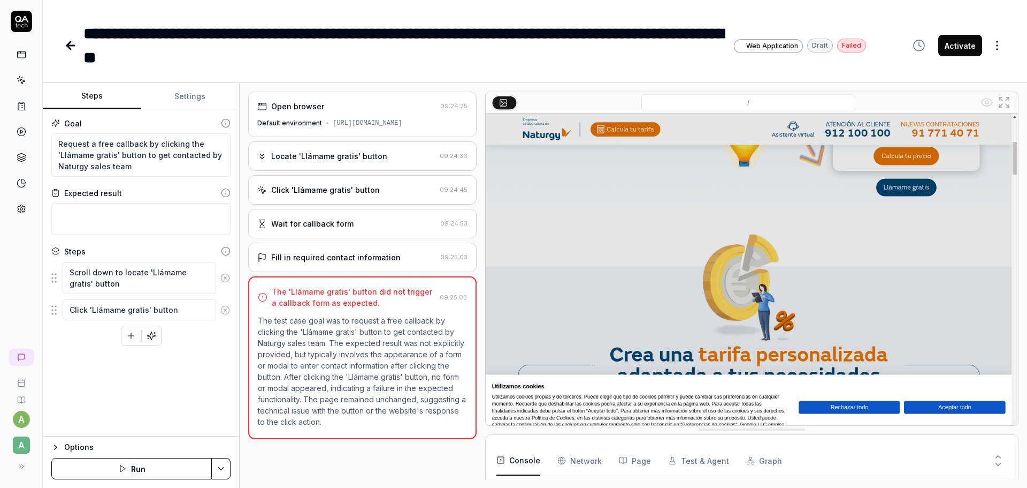
scroll to position [0, 0]
click at [57, 147] on textarea "Request a free callback by clicking the 'Llámame gratis' button to get contacte…" at bounding box center [140, 154] width 179 height 43
click at [67, 43] on icon at bounding box center [70, 45] width 13 height 13
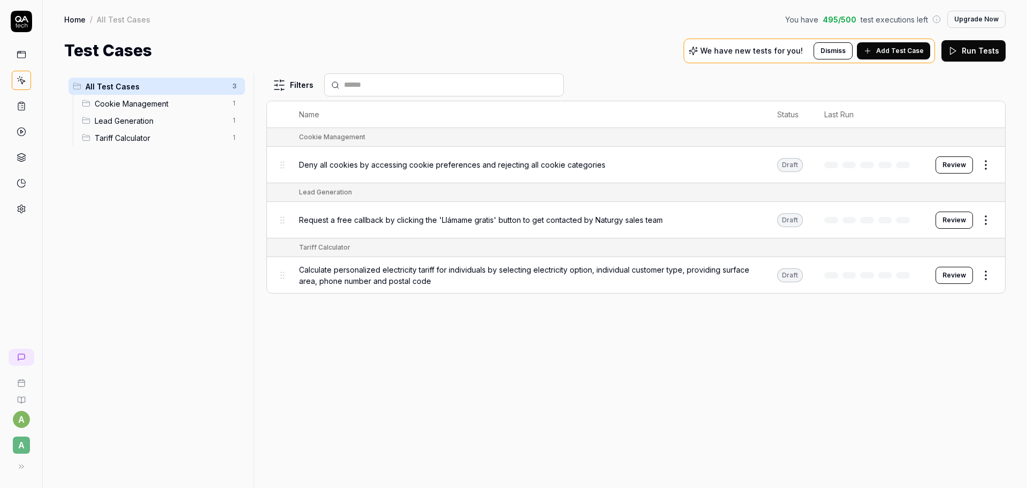
click at [500, 164] on span "Deny all cookies by accessing cookie preferences and rejecting all cookie categ…" at bounding box center [452, 164] width 307 height 11
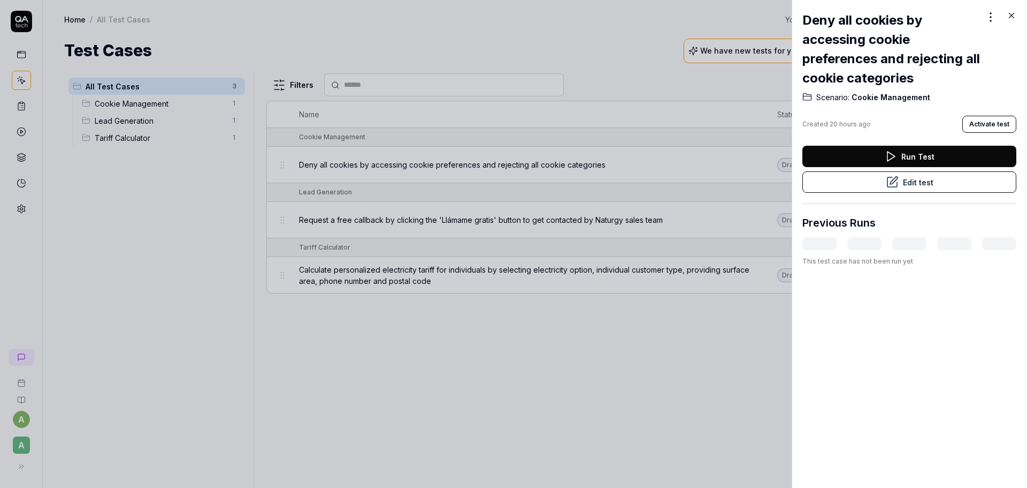
click at [1019, 16] on div "Deny all cookies by accessing cookie preferences and rejecting all cookie categ…" at bounding box center [909, 244] width 235 height 488
click at [1014, 15] on icon at bounding box center [1012, 16] width 10 height 10
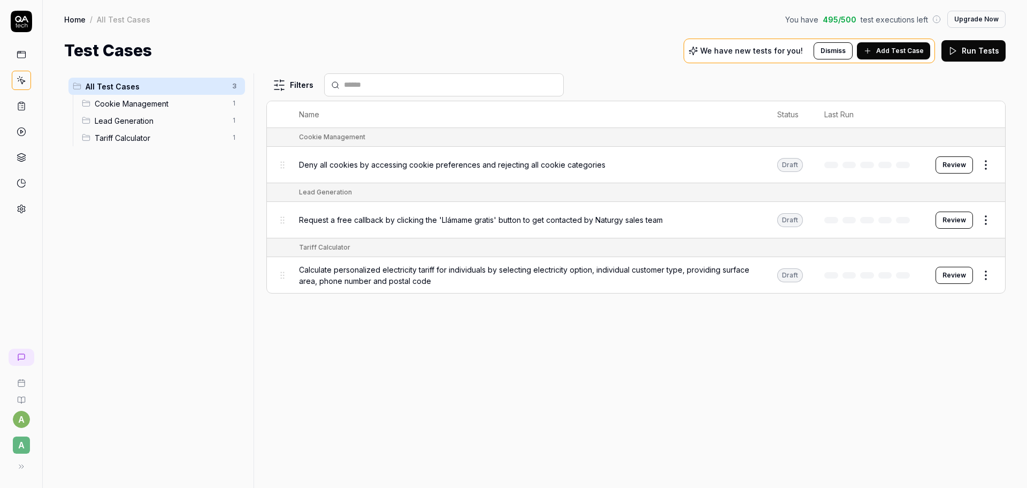
click at [531, 146] on td "Cookie Management" at bounding box center [646, 137] width 717 height 19
click at [601, 170] on div "Deny all cookies by accessing cookie preferences and rejecting all cookie categ…" at bounding box center [527, 164] width 457 height 23
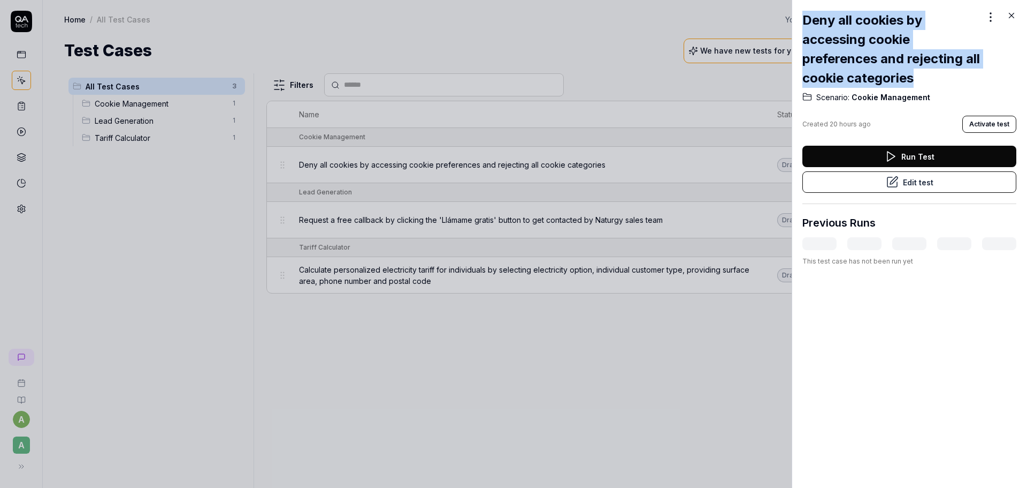
drag, startPoint x: 940, startPoint y: 77, endPoint x: 780, endPoint y: 15, distance: 171.1
click at [780, 15] on div "Deny all cookies by accessing cookie preferences and rejecting all cookie categ…" at bounding box center [513, 244] width 1027 height 488
copy div "Deny all cookies by accessing cookie preferences and rejecting all cookie categ…"
click at [642, 219] on div at bounding box center [513, 244] width 1027 height 488
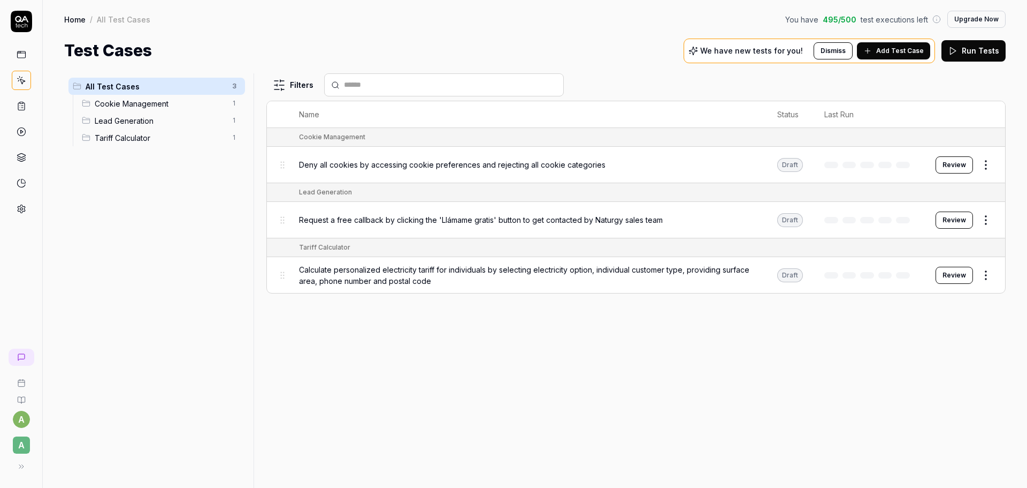
click at [732, 218] on div "Request a free callback by clicking the 'Llámame gratis' button to get contacte…" at bounding box center [527, 219] width 457 height 11
click at [948, 219] on button "Review" at bounding box center [954, 219] width 37 height 17
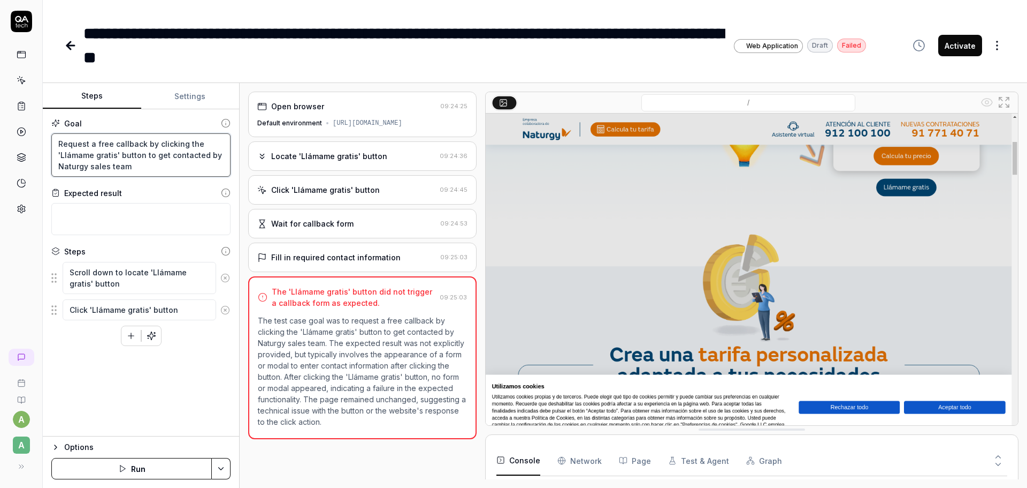
click at [55, 144] on textarea "Request a free callback by clicking the 'Llámame gratis' button to get contacte…" at bounding box center [140, 154] width 179 height 43
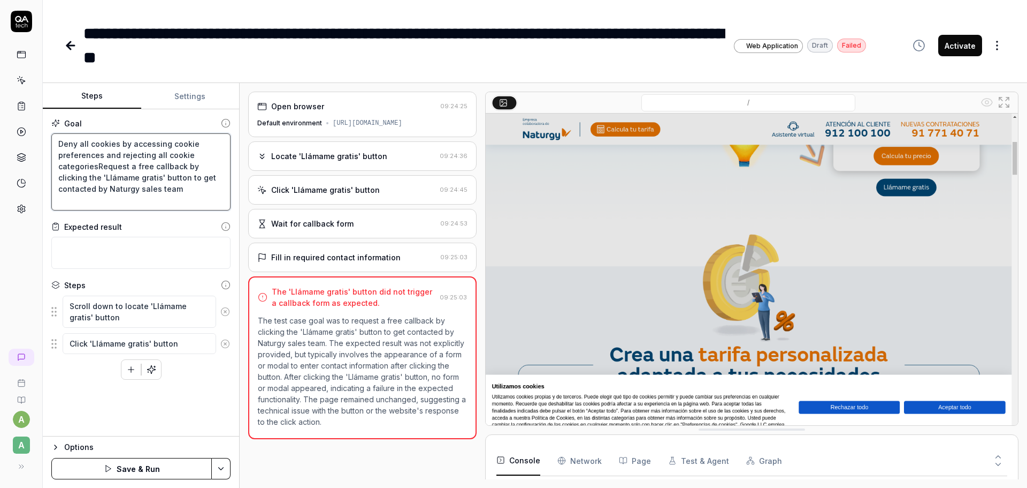
click at [71, 158] on textarea "Deny all cookies by accessing cookie preferences and rejecting all cookie categ…" at bounding box center [140, 171] width 179 height 77
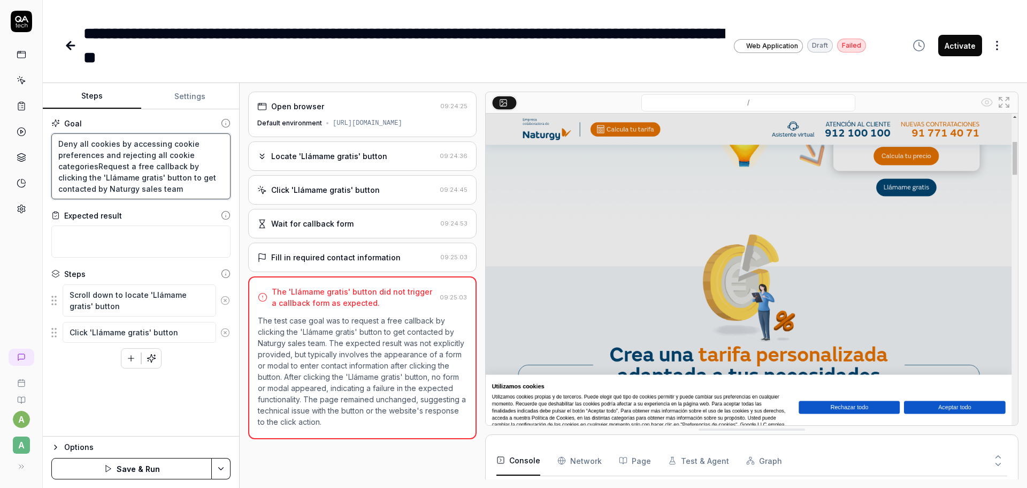
click at [94, 167] on textarea "Deny all cookies by accessing cookie preferences and rejecting all cookie categ…" at bounding box center [140, 166] width 179 height 66
click at [153, 469] on button "Save & Run" at bounding box center [131, 468] width 161 height 21
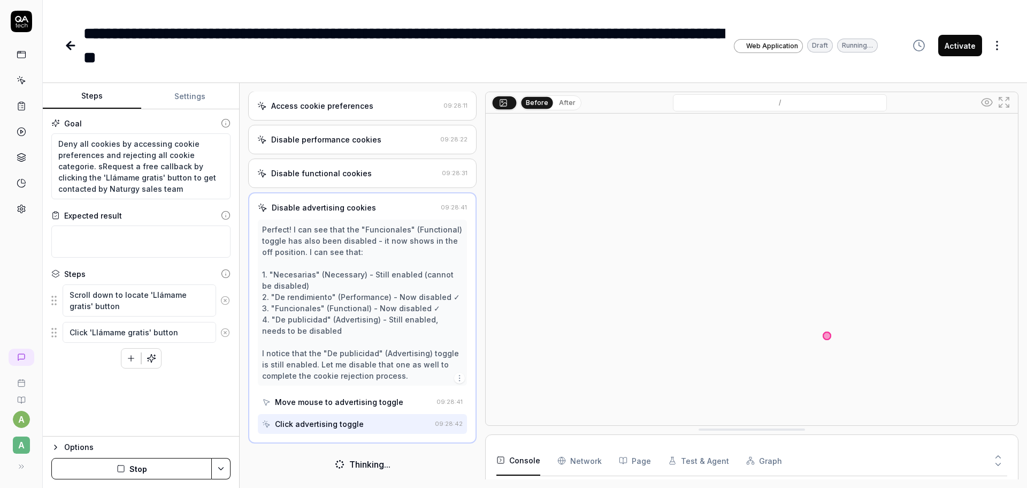
scroll to position [49, 0]
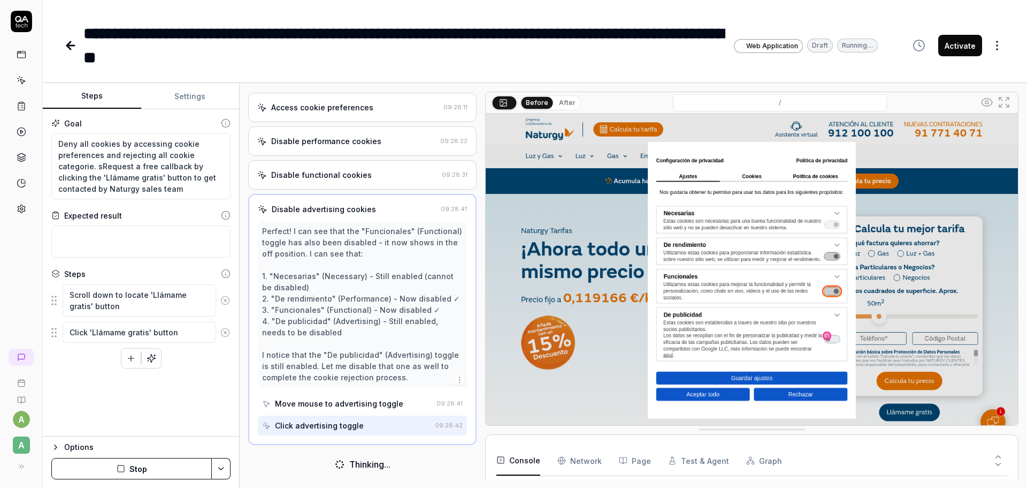
click at [555, 379] on img at bounding box center [752, 279] width 532 height 333
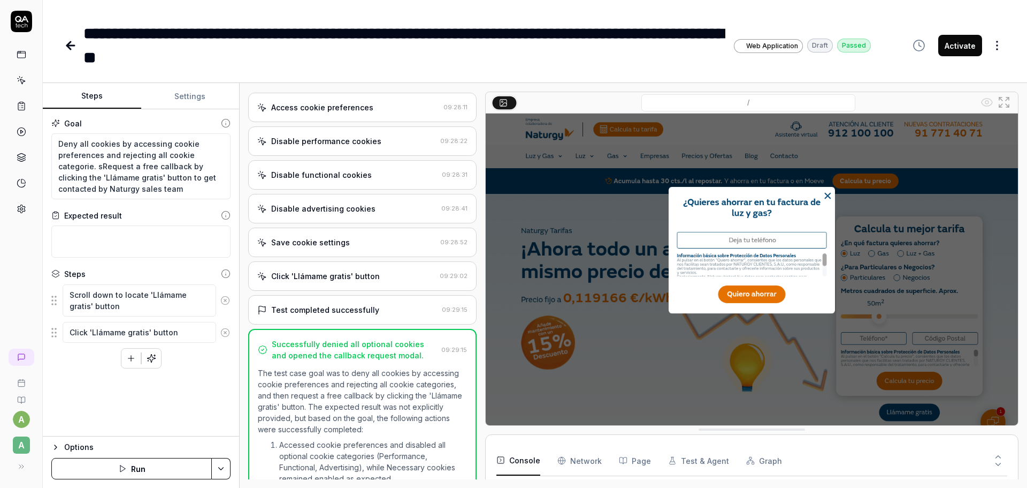
scroll to position [148, 0]
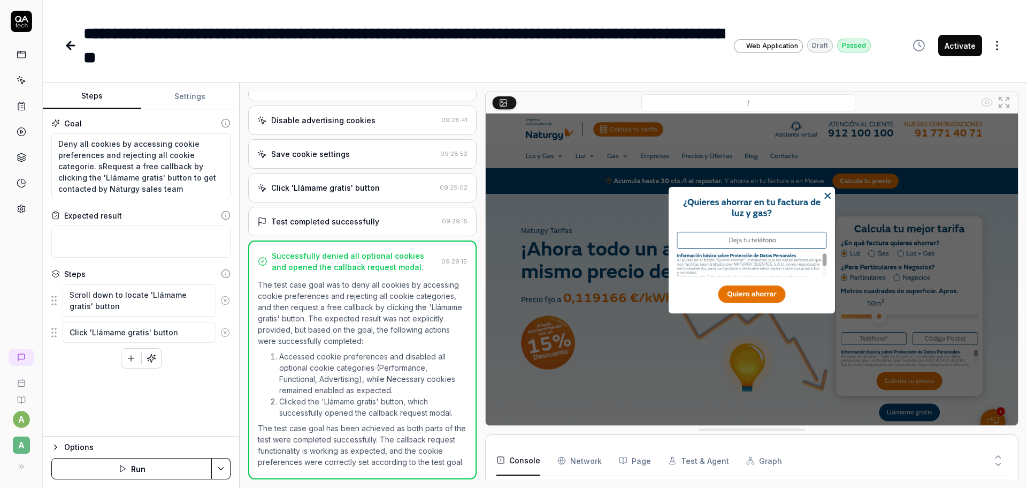
click at [587, 461] on Requests "Network" at bounding box center [580, 460] width 44 height 30
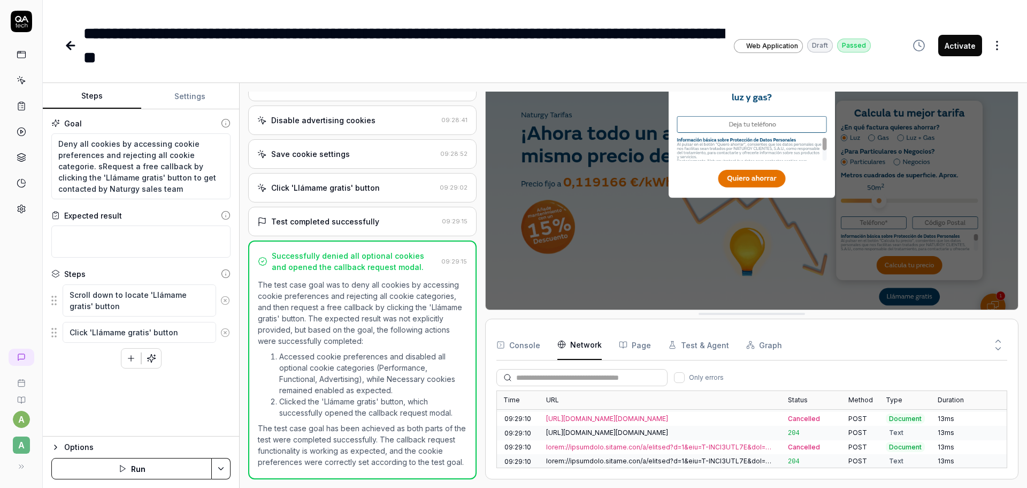
scroll to position [443, 0]
click at [639, 351] on button "Page" at bounding box center [635, 345] width 32 height 30
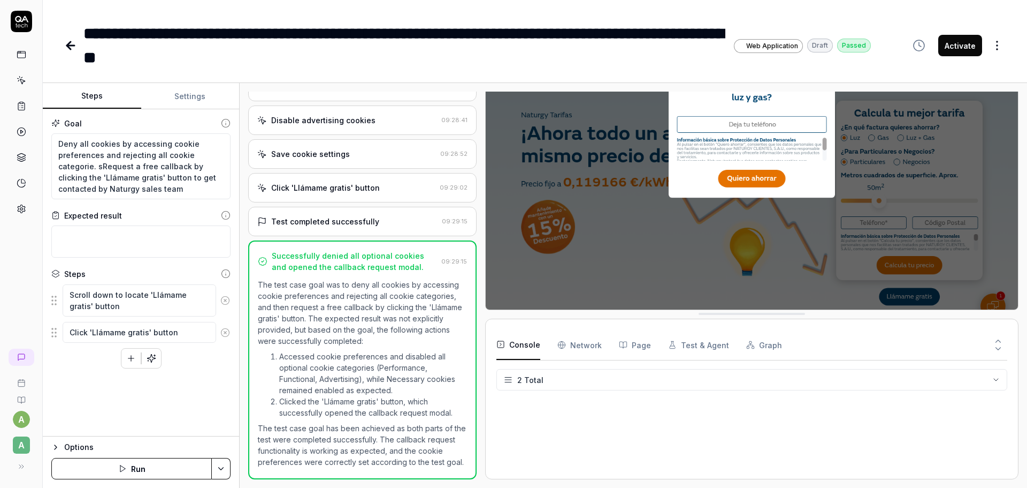
click at [521, 349] on button "Console" at bounding box center [519, 345] width 44 height 30
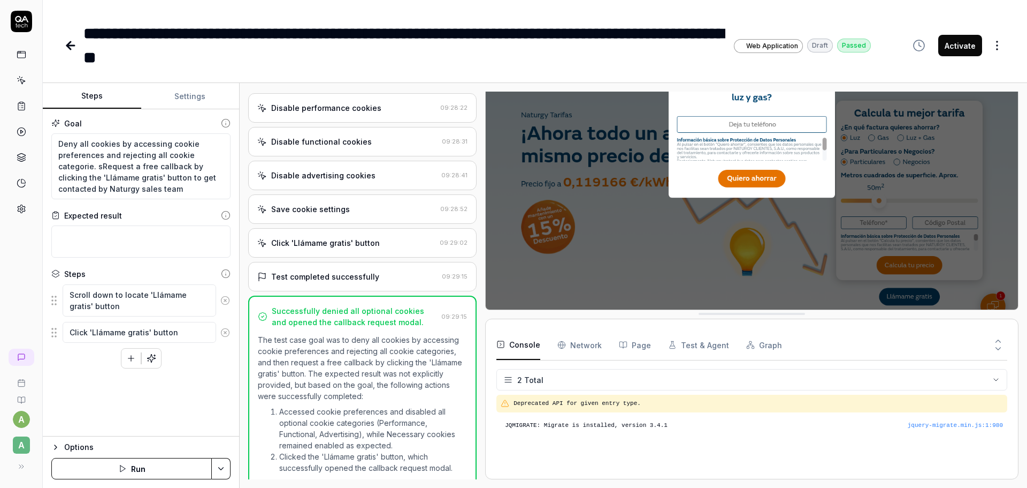
scroll to position [0, 0]
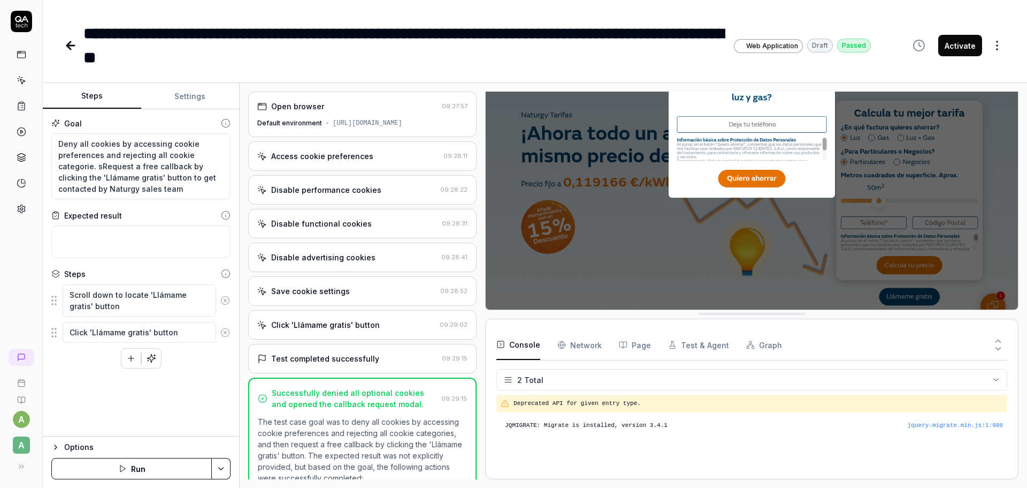
click at [353, 371] on div "Test completed successfully 09:29:15" at bounding box center [362, 358] width 229 height 29
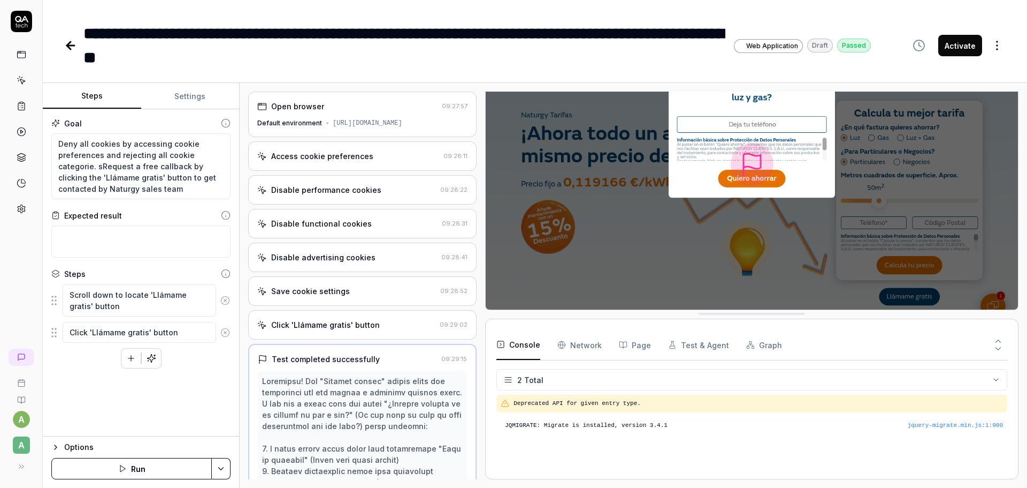
click at [333, 210] on div "Disable functional cookies 09:28:31" at bounding box center [362, 223] width 229 height 29
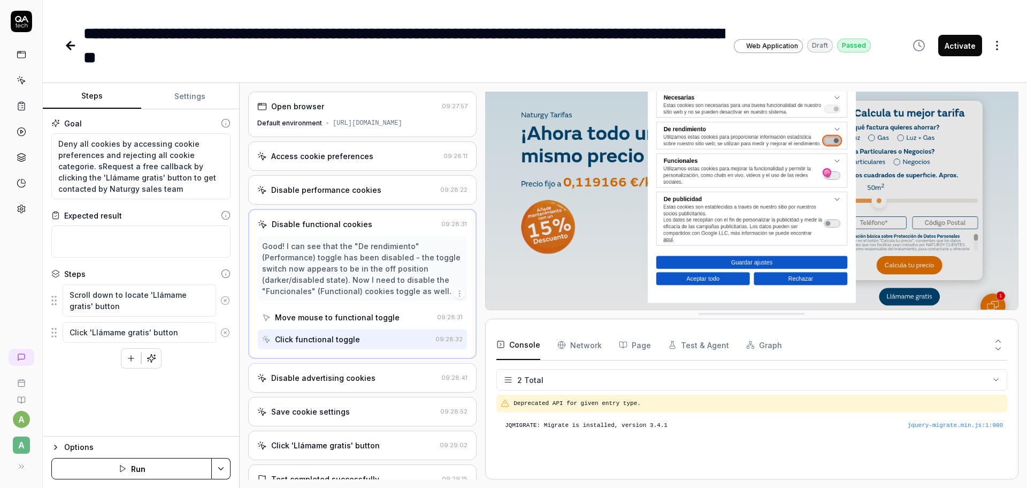
click at [354, 375] on div "Disable advertising cookies" at bounding box center [323, 377] width 104 height 11
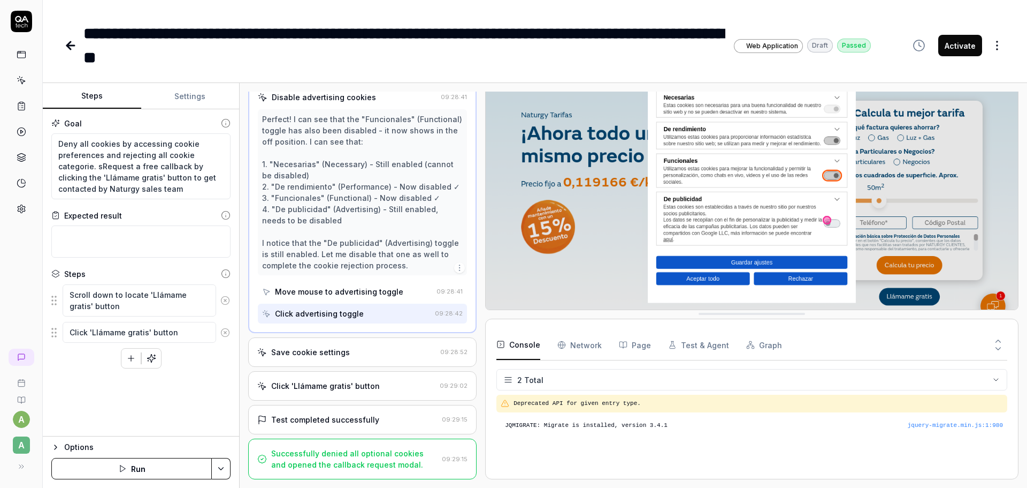
click at [355, 349] on div "Save cookie settings" at bounding box center [346, 351] width 179 height 11
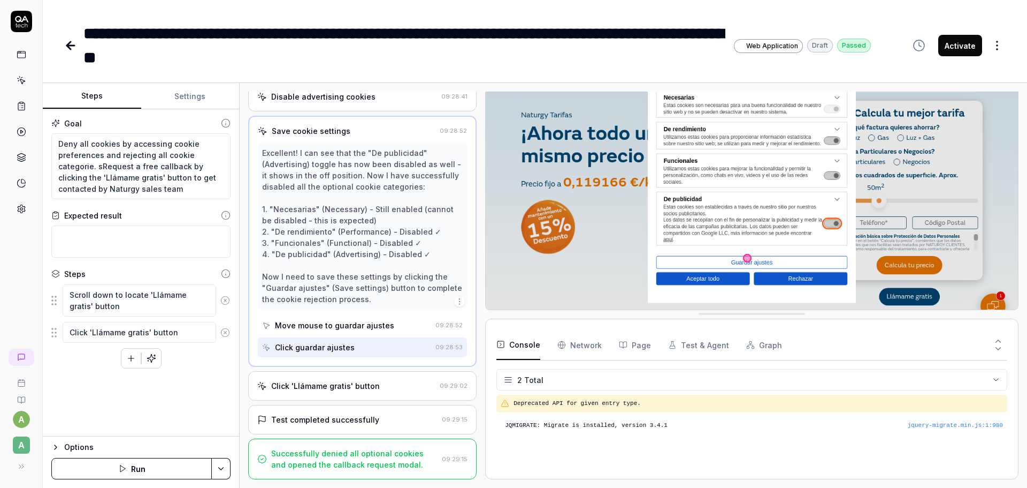
click at [385, 395] on div "Click 'Llámame gratis' button 09:29:02" at bounding box center [362, 385] width 229 height 29
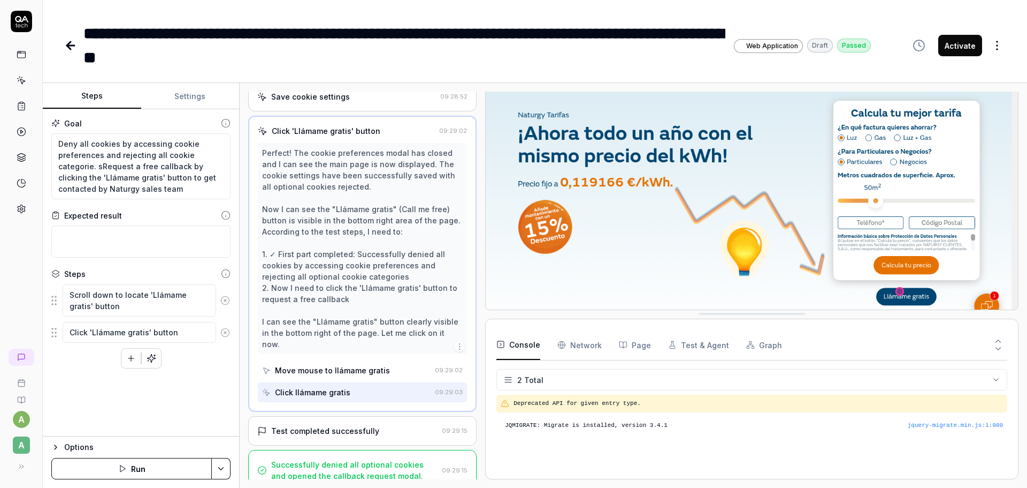
click at [397, 425] on div "Test completed successfully" at bounding box center [347, 430] width 180 height 11
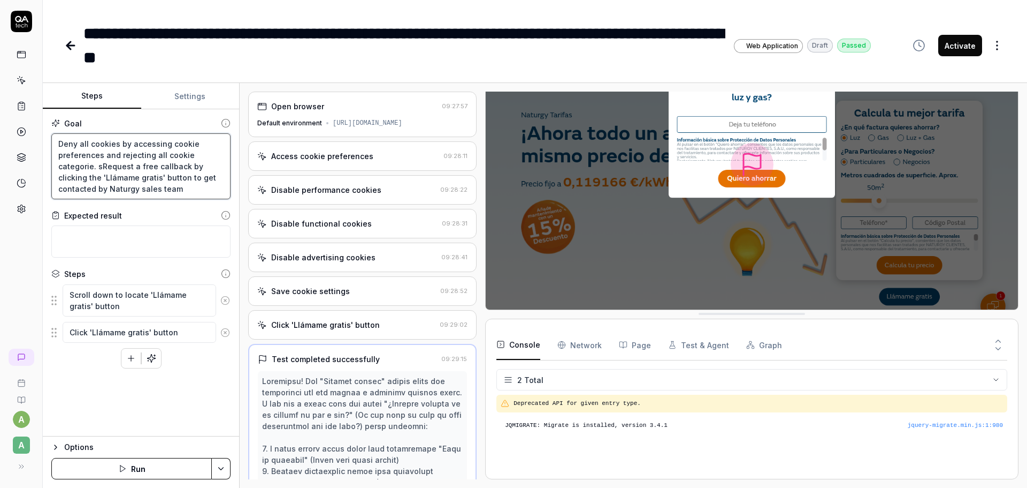
click at [119, 166] on textarea "Deny all cookies by accessing cookie preferences and rejecting all cookie categ…" at bounding box center [140, 166] width 179 height 66
click at [122, 166] on textarea "Deny all cookies by accessing cookie preferences and rejecting all cookie categ…" at bounding box center [140, 166] width 179 height 66
click at [95, 165] on textarea "Deny all cookies by accessing cookie preferences and rejecting all cookie categ…" at bounding box center [140, 166] width 179 height 66
drag, startPoint x: 98, startPoint y: 165, endPoint x: 253, endPoint y: 212, distance: 161.3
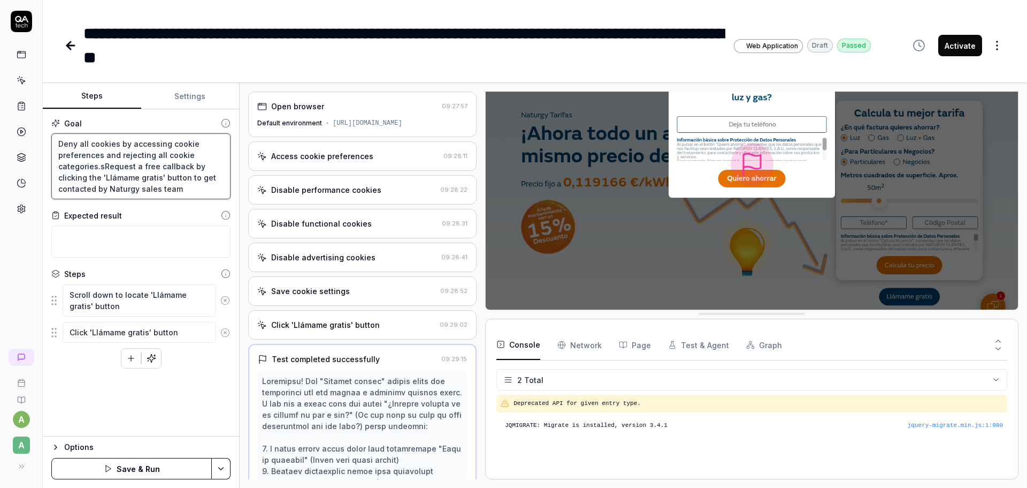
click at [252, 212] on div "Steps Settings Goal Deny all cookies by accessing cookie preferences and reject…" at bounding box center [535, 285] width 985 height 405
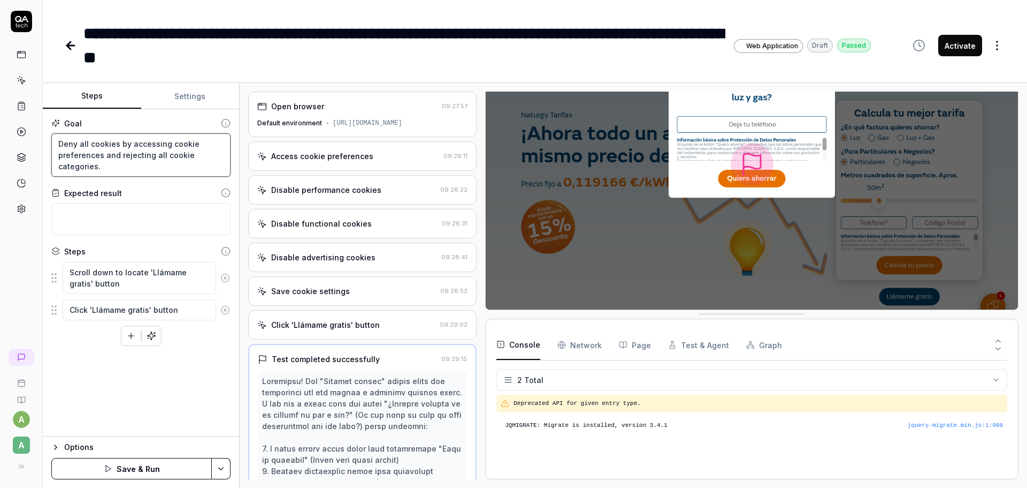
paste textarea "you have to contract a gas rate"
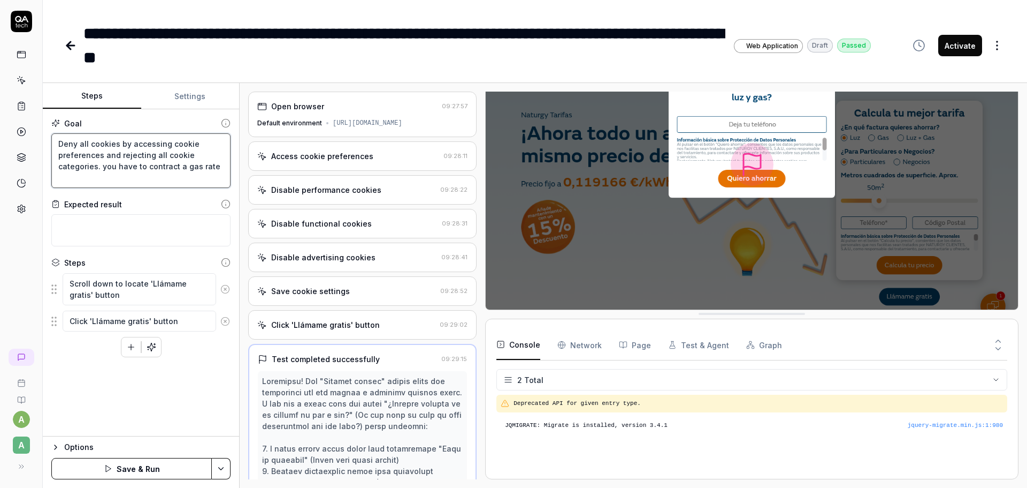
click at [212, 165] on textarea "Deny all cookies by accessing cookie preferences and rejecting all cookie categ…" at bounding box center [140, 160] width 179 height 55
type textarea "Deny all cookies by accessing cookie preferences and rejecting all cookie categ…"
click at [157, 462] on button "Save & Run" at bounding box center [131, 468] width 161 height 21
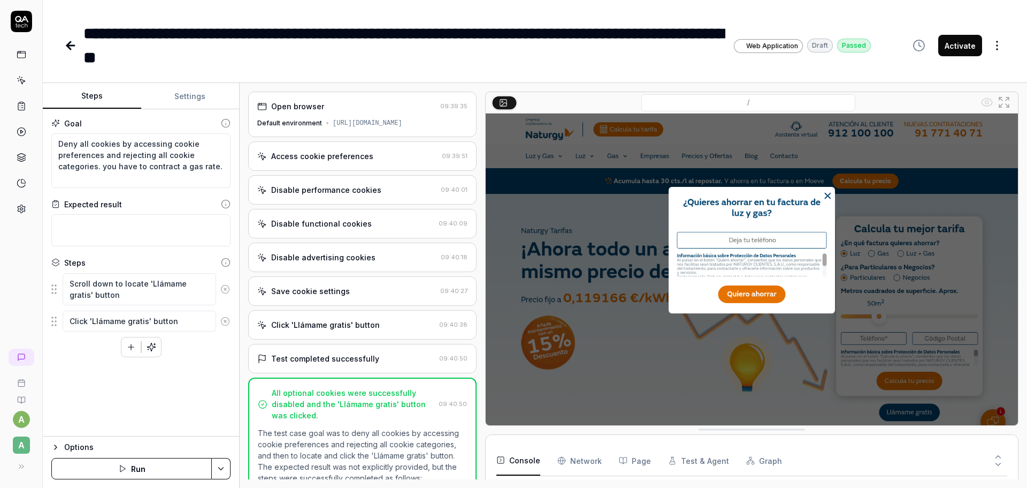
scroll to position [16, 0]
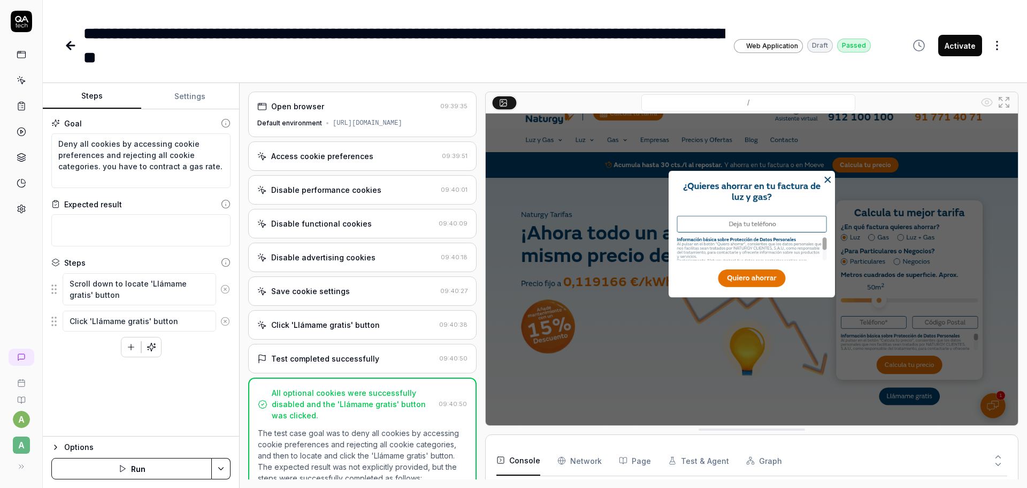
click at [341, 286] on div "Save cookie settings" at bounding box center [310, 290] width 79 height 11
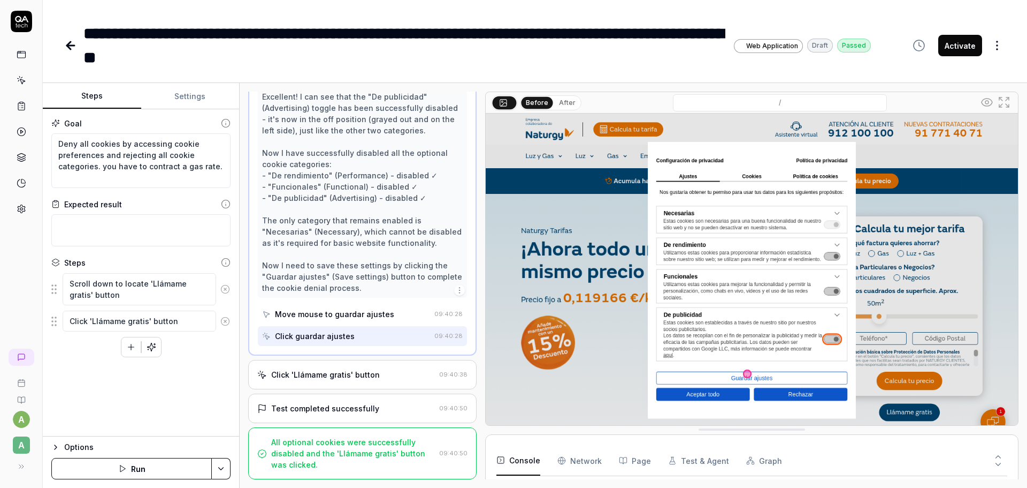
click at [350, 369] on div "Click 'Llámame gratis' button" at bounding box center [325, 374] width 109 height 11
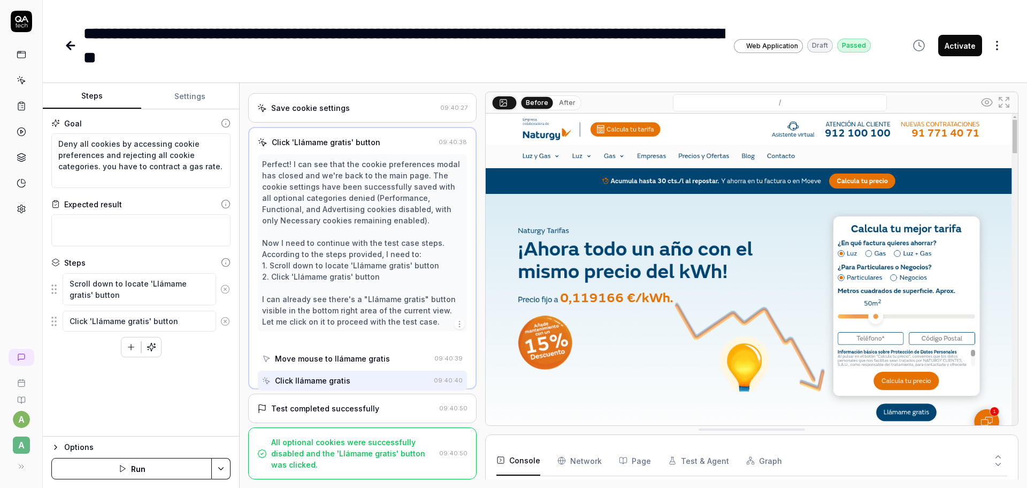
scroll to position [93, 0]
click at [382, 406] on div "Test completed successfully" at bounding box center [346, 407] width 178 height 11
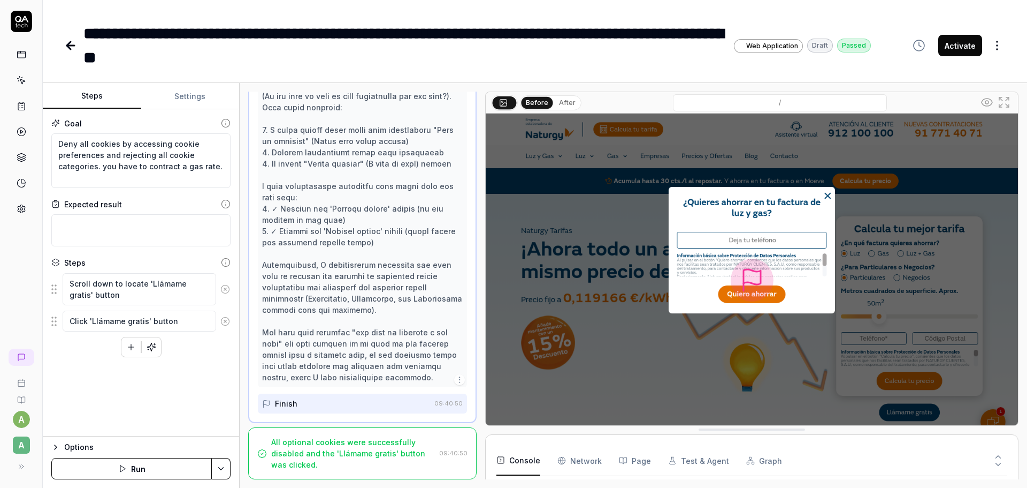
scroll to position [0, 0]
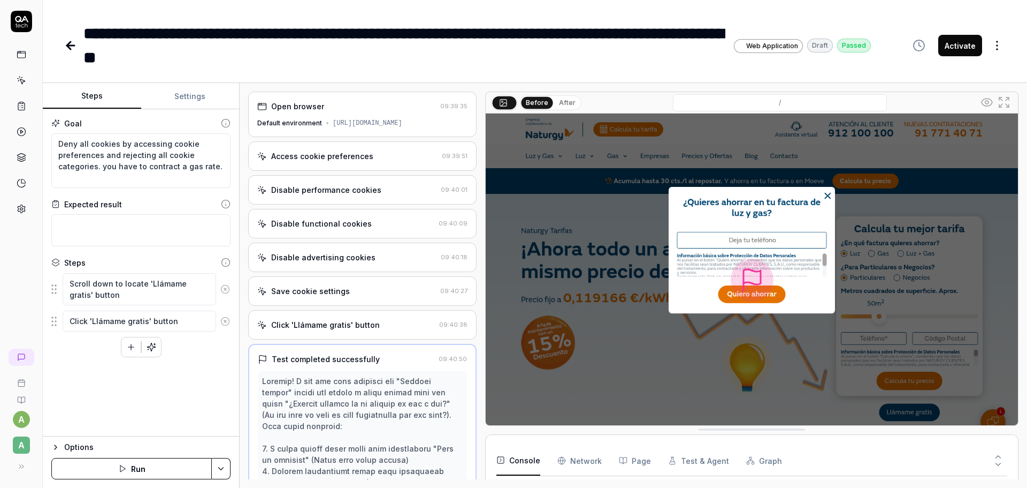
click at [367, 258] on div "Disable advertising cookies" at bounding box center [323, 257] width 104 height 11
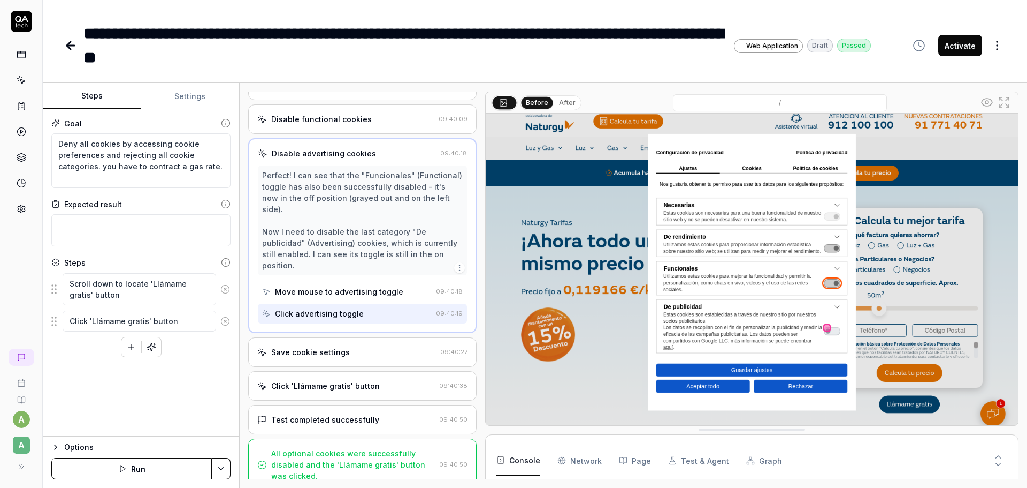
scroll to position [16, 0]
